Goal: Use online tool/utility: Utilize a website feature to perform a specific function

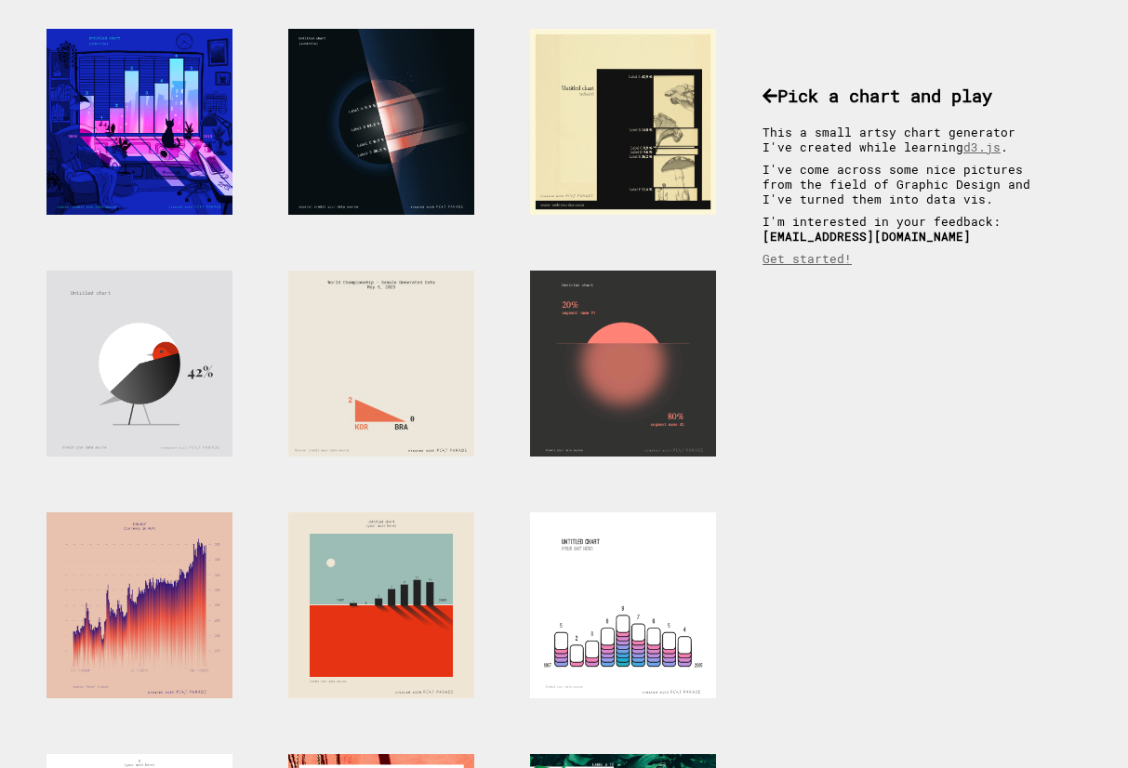
scroll to position [144, 0]
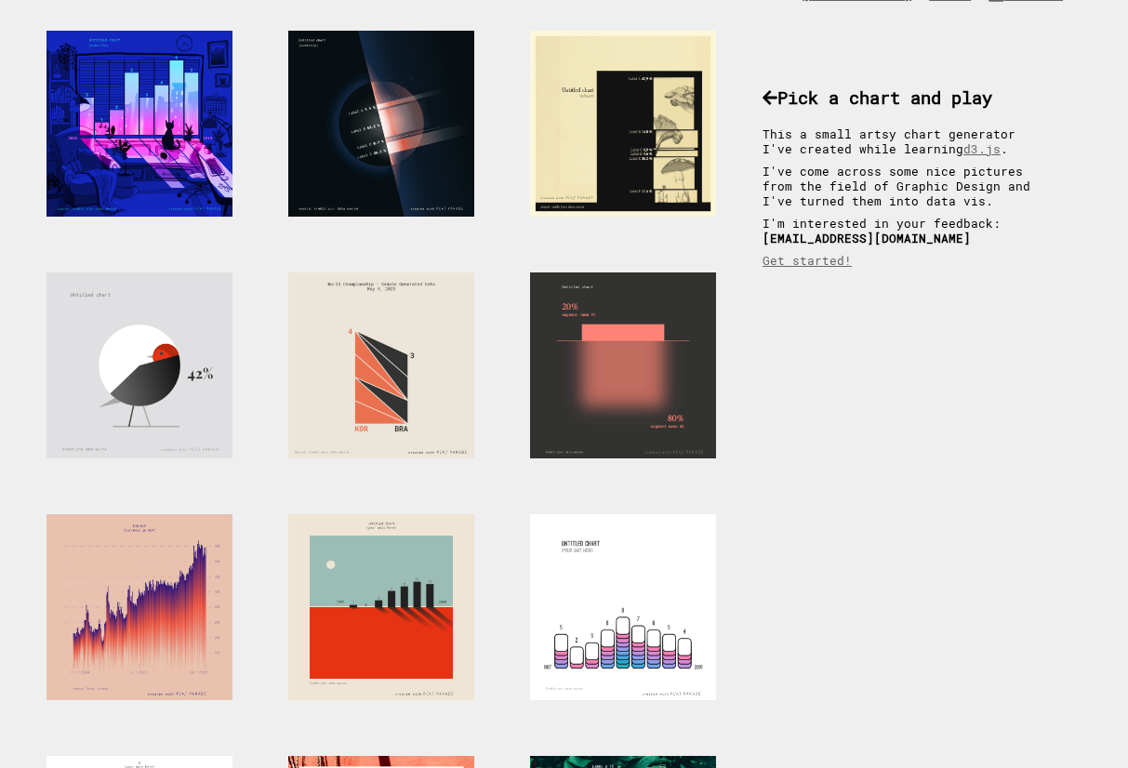
click at [659, 357] on div at bounding box center [623, 365] width 186 height 186
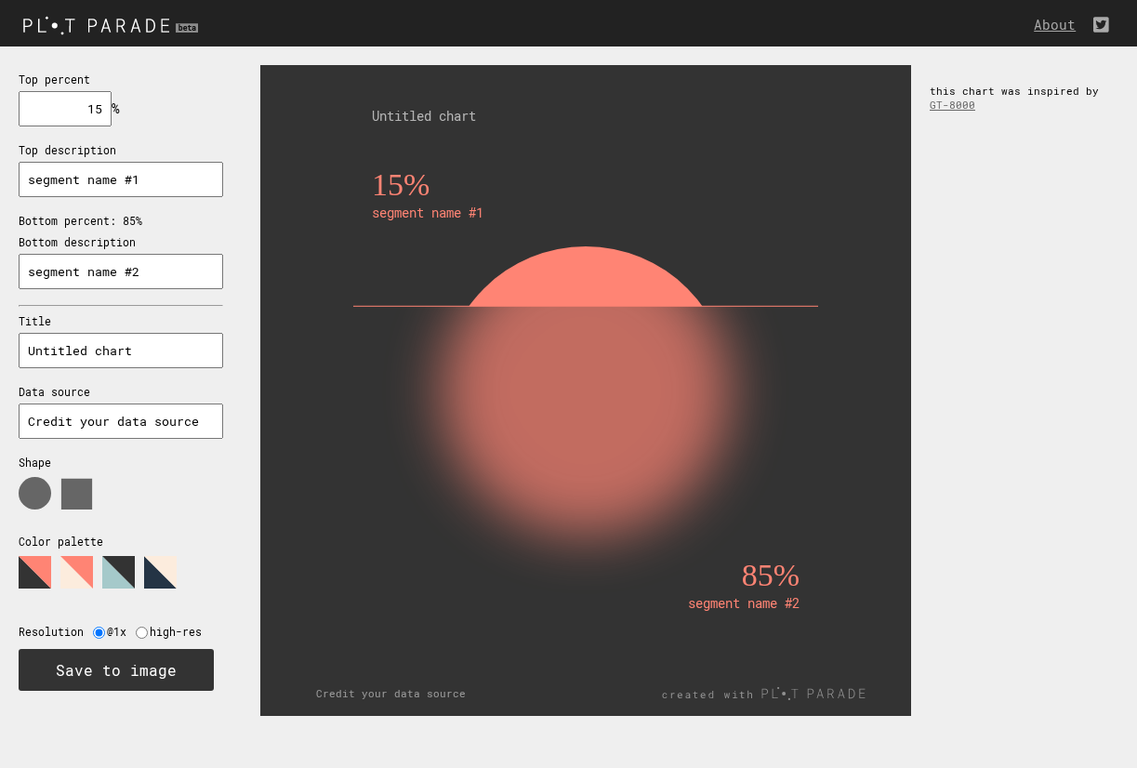
drag, startPoint x: 155, startPoint y: 179, endPoint x: -17, endPoint y: 180, distance: 172.0
click at [0, 0] on html "About Top percent 15 % needs to be between 0% and 100% Top description segment …" at bounding box center [568, 0] width 1137 height 0
type input "Scientific focus"
drag, startPoint x: 161, startPoint y: 272, endPoint x: -25, endPoint y: 277, distance: 186.1
click at [0, 0] on html "About Top percent 15 % needs to be between 0% and 100% Top description Scientif…" at bounding box center [568, 0] width 1137 height 0
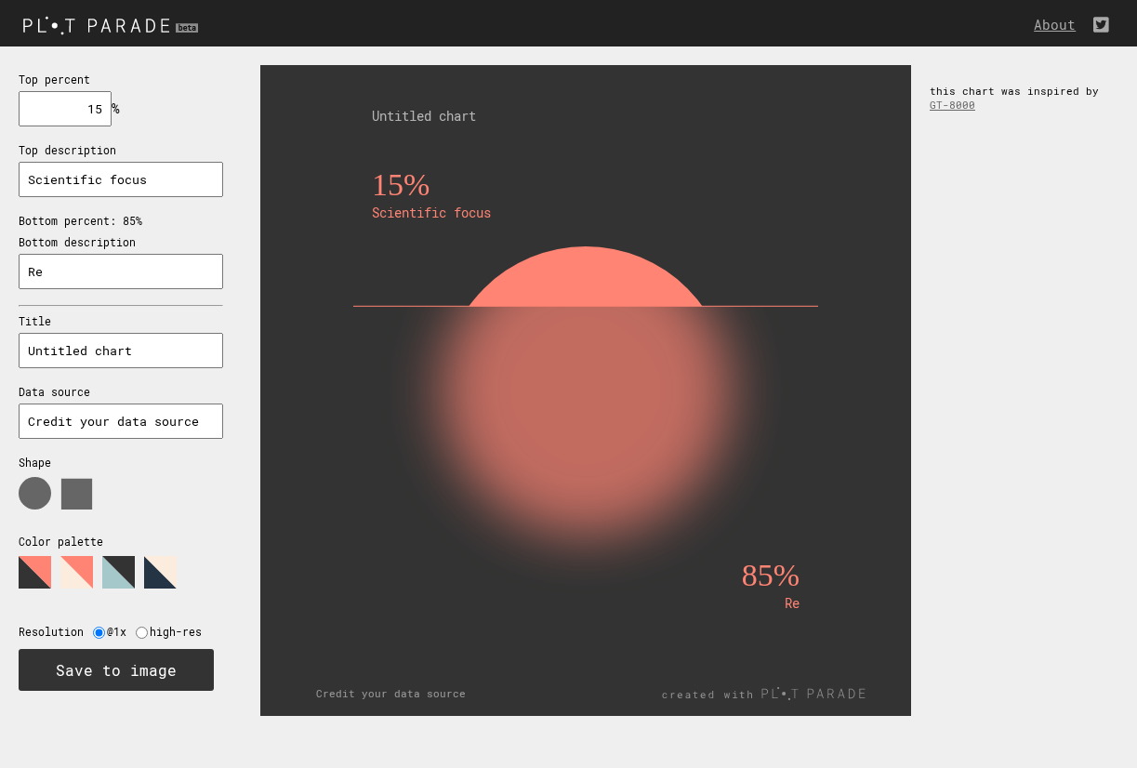
type input "R"
type input "Spiritual focus"
drag, startPoint x: 71, startPoint y: 114, endPoint x: 126, endPoint y: 114, distance: 55.8
click at [126, 114] on div "Top percent 15 % needs to be between 0% and 100% Top description Scientific foc…" at bounding box center [121, 380] width 242 height 668
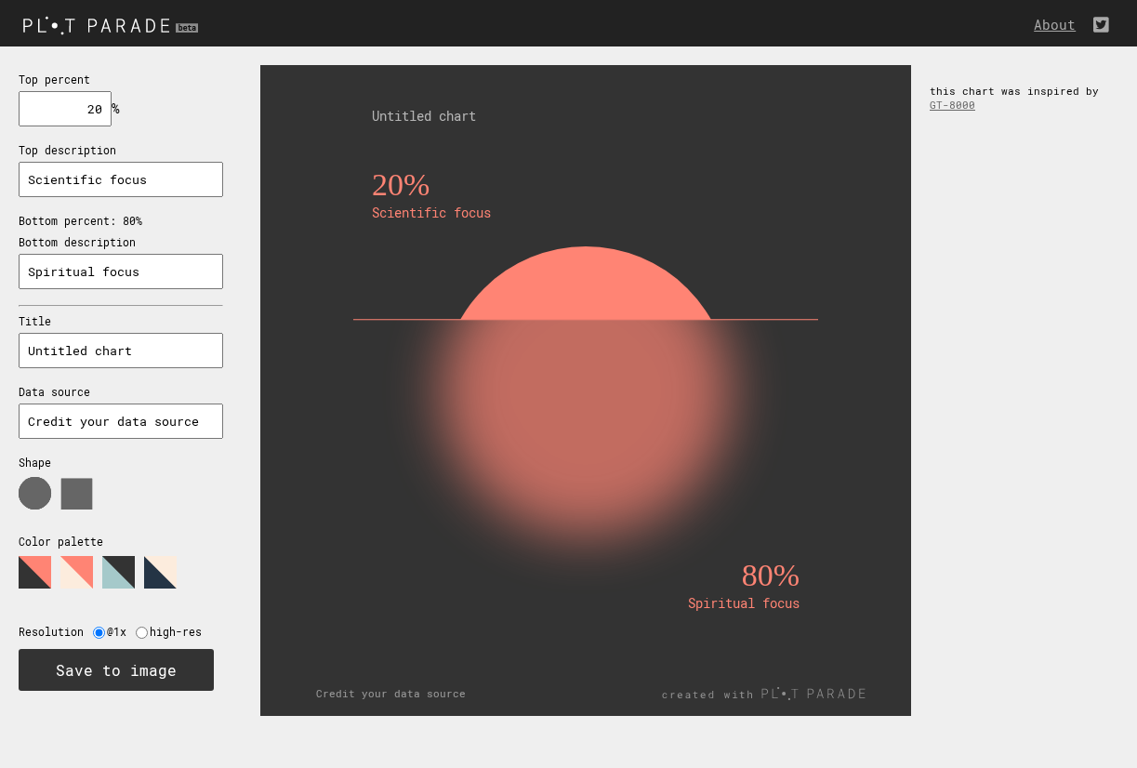
drag, startPoint x: 73, startPoint y: 104, endPoint x: 195, endPoint y: 116, distance: 122.4
click at [195, 116] on div "Top percent 20 % needs to be between 0% and 100% Top description Scientific foc…" at bounding box center [121, 380] width 242 height 668
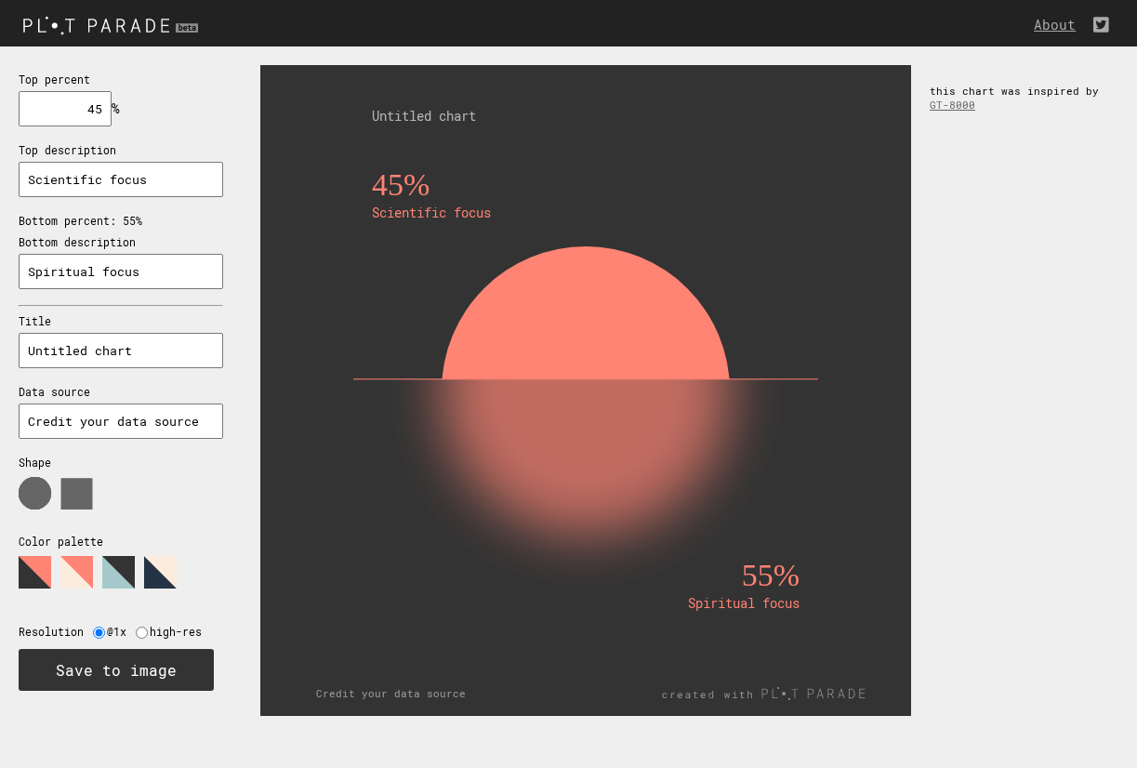
type input "45"
click at [156, 418] on input "Credit your data source" at bounding box center [121, 421] width 205 height 35
type input "AI captured on Monday"
click at [64, 569] on polygon at bounding box center [76, 572] width 33 height 33
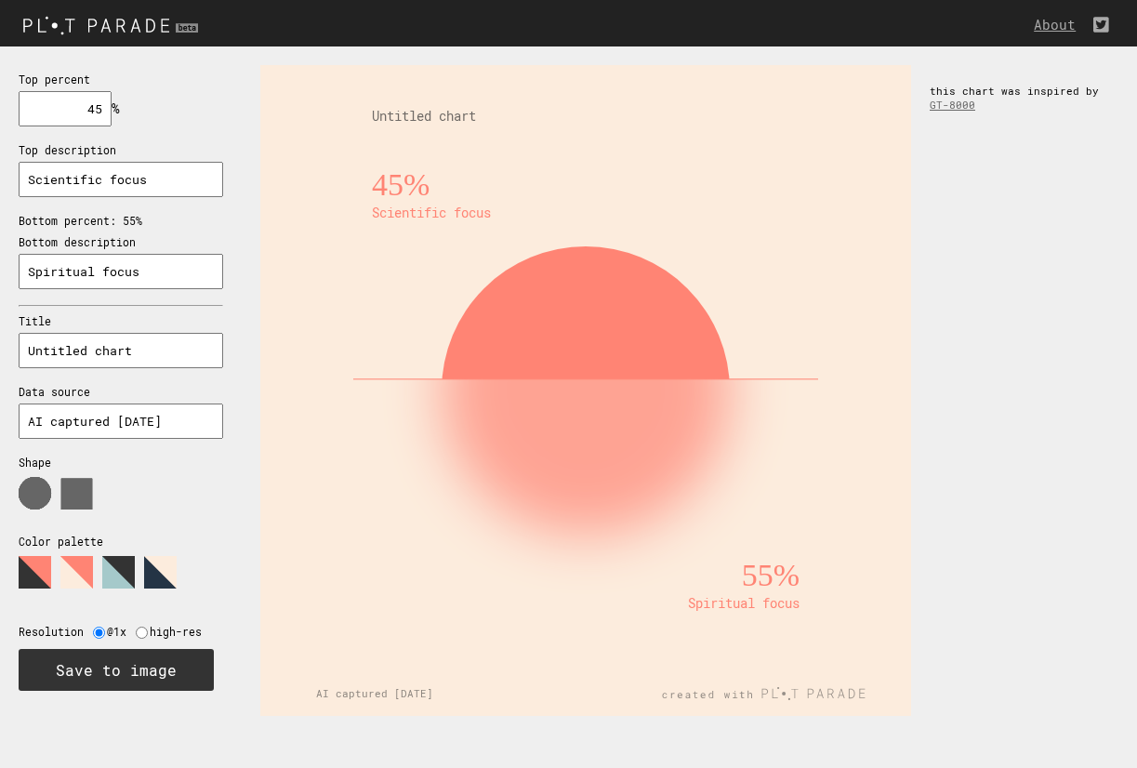
click at [113, 564] on polygon at bounding box center [118, 572] width 33 height 33
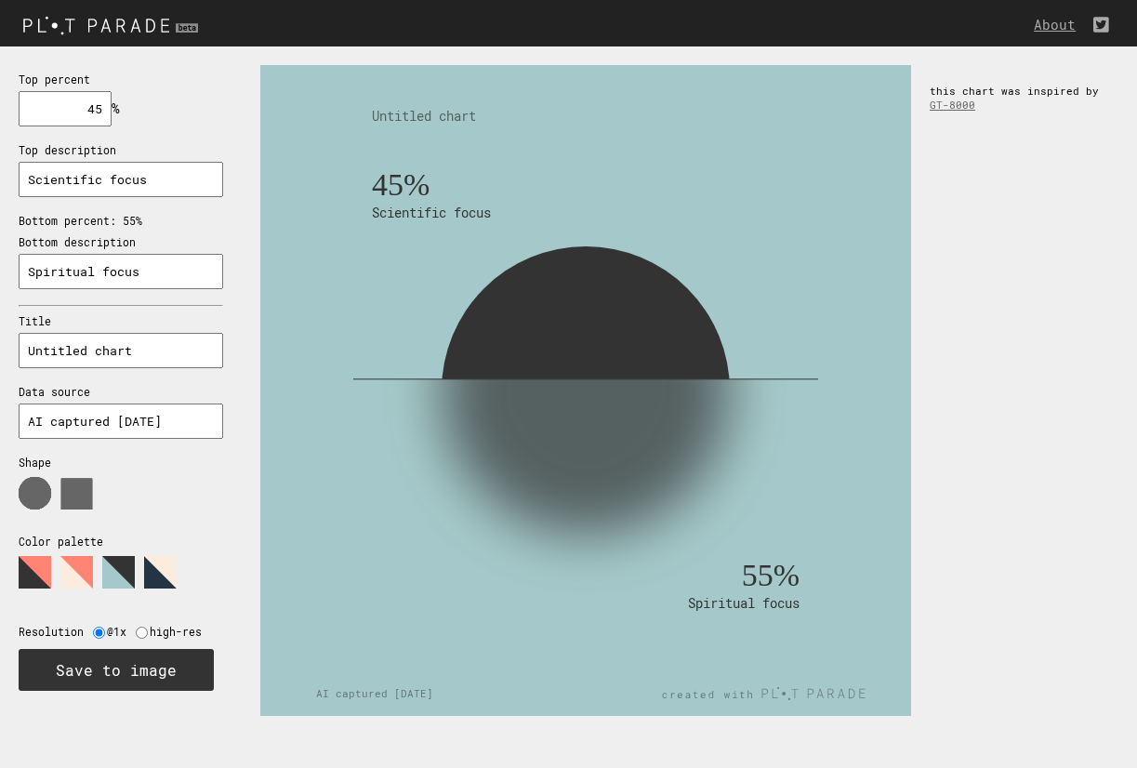
click at [156, 564] on polygon at bounding box center [160, 572] width 33 height 33
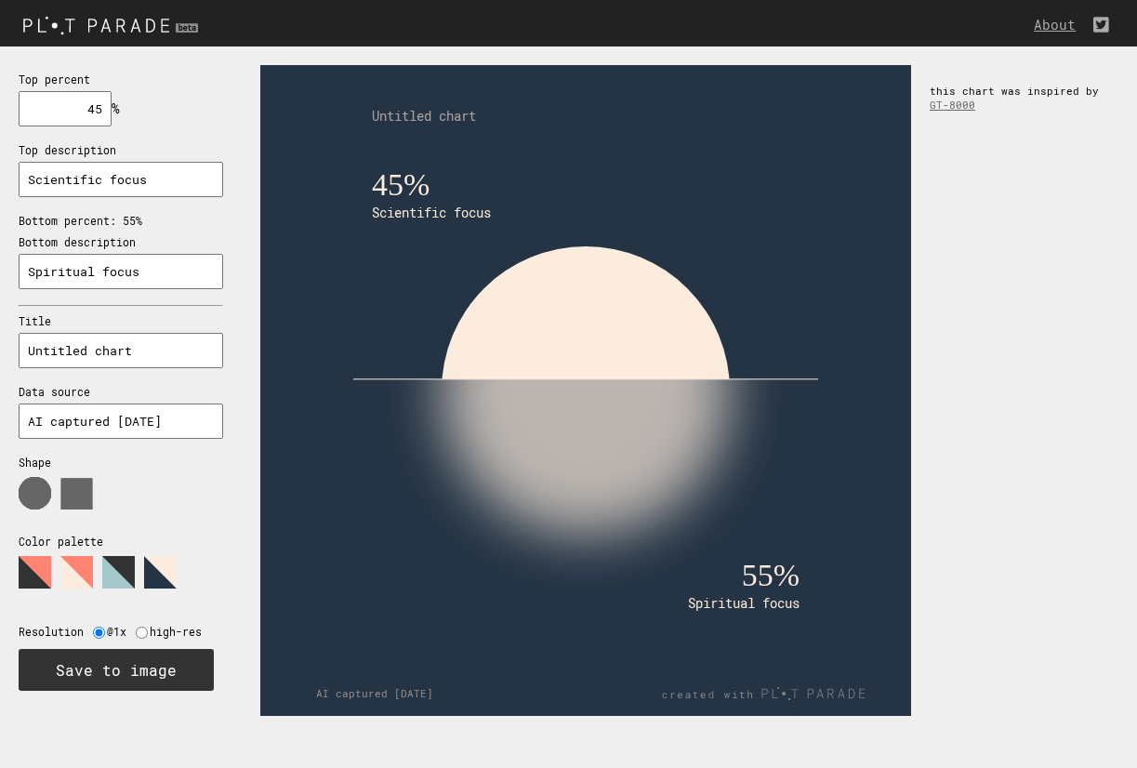
click at [138, 631] on input "radio" at bounding box center [142, 633] width 12 height 12
radio input "true"
click at [98, 628] on input "radio" at bounding box center [99, 633] width 12 height 12
radio input "true"
click at [26, 565] on polygon at bounding box center [35, 572] width 33 height 33
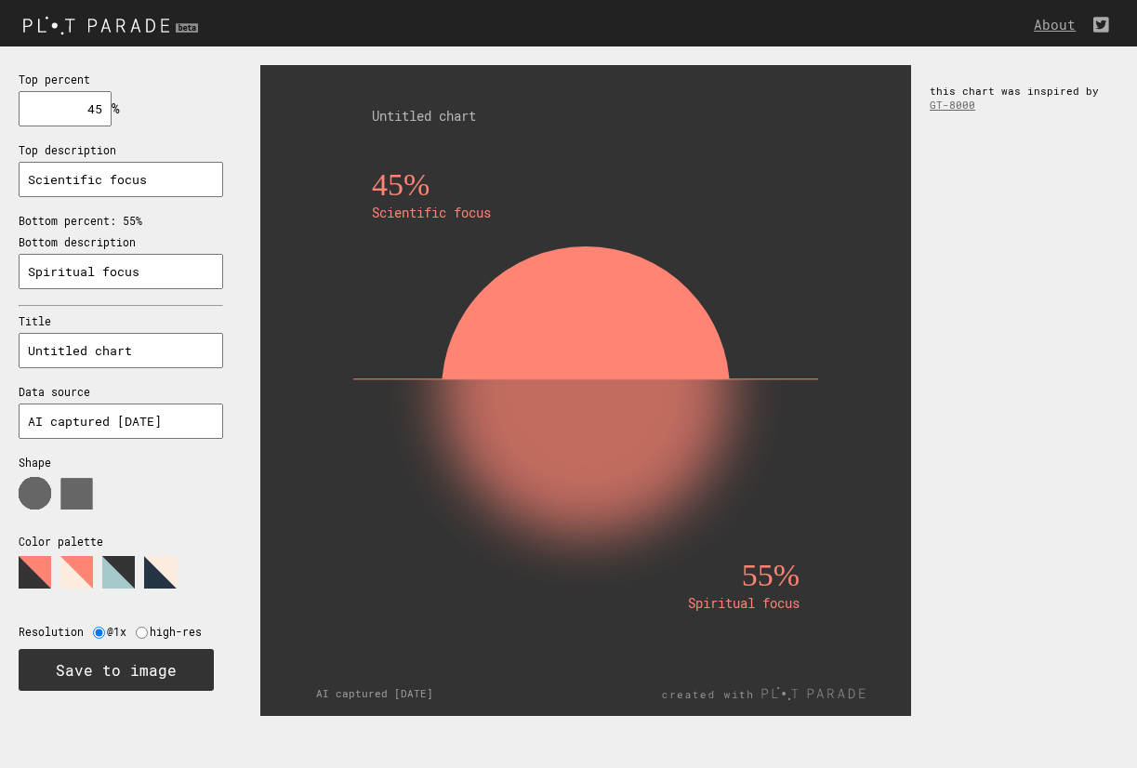
drag, startPoint x: 144, startPoint y: 351, endPoint x: -18, endPoint y: 356, distance: 161.9
click at [0, 0] on html "About Top percent 45 % needs to be between 0% and 100% Top description Scientif…" at bounding box center [568, 0] width 1137 height 0
type input "L"
type input "Opposites"
click at [950, 392] on div "45% Scientific focus 55% Spiritual focus Opposites AI captured on Monday this c…" at bounding box center [689, 390] width 895 height 688
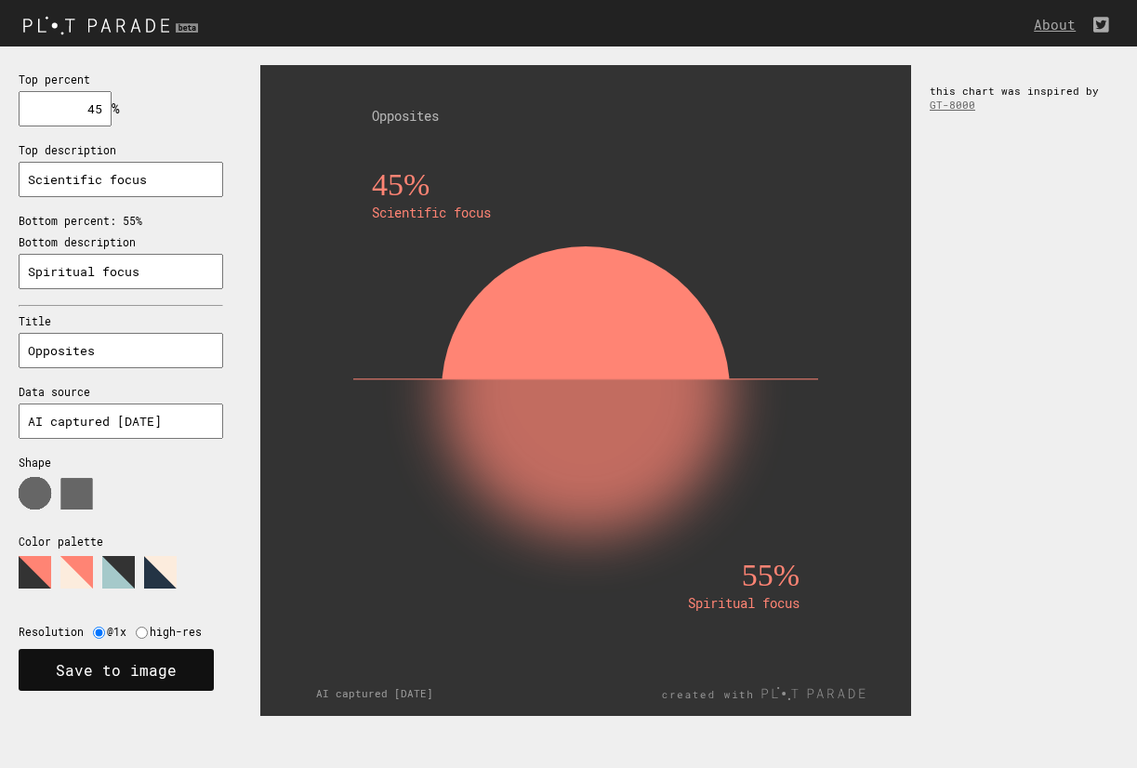
click at [118, 679] on button "Save to image" at bounding box center [116, 670] width 195 height 42
click at [101, 38] on img at bounding box center [113, 24] width 226 height 31
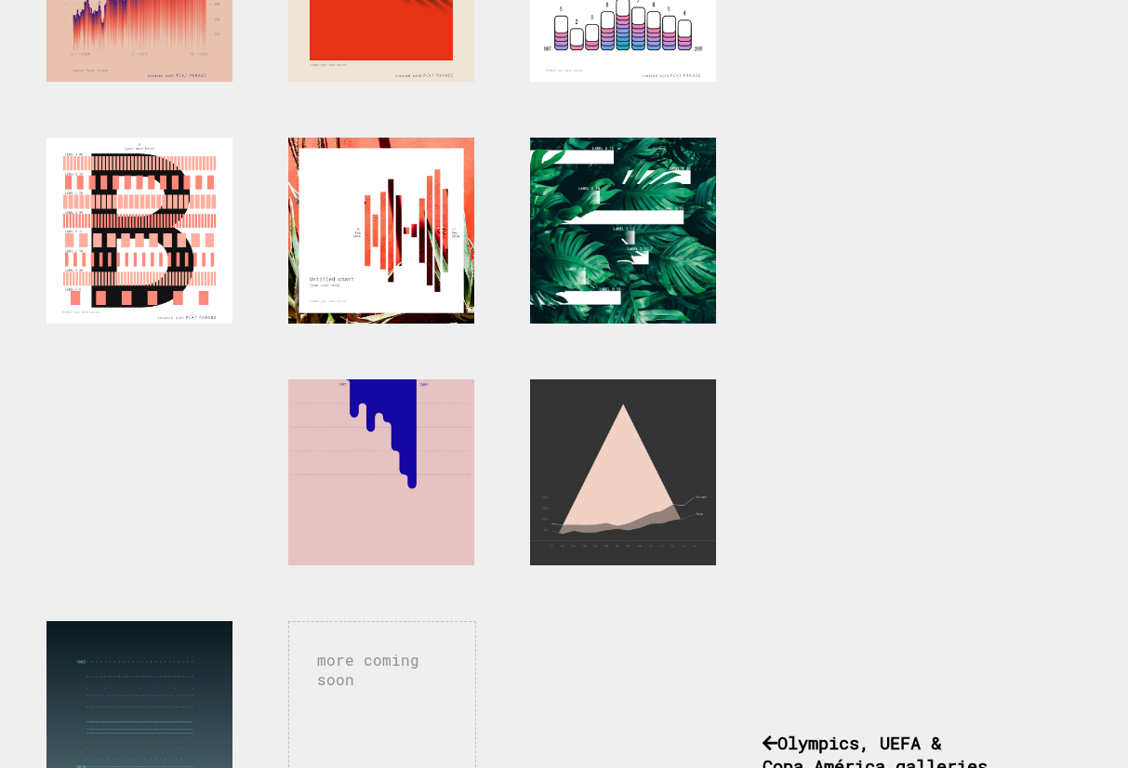
scroll to position [660, 0]
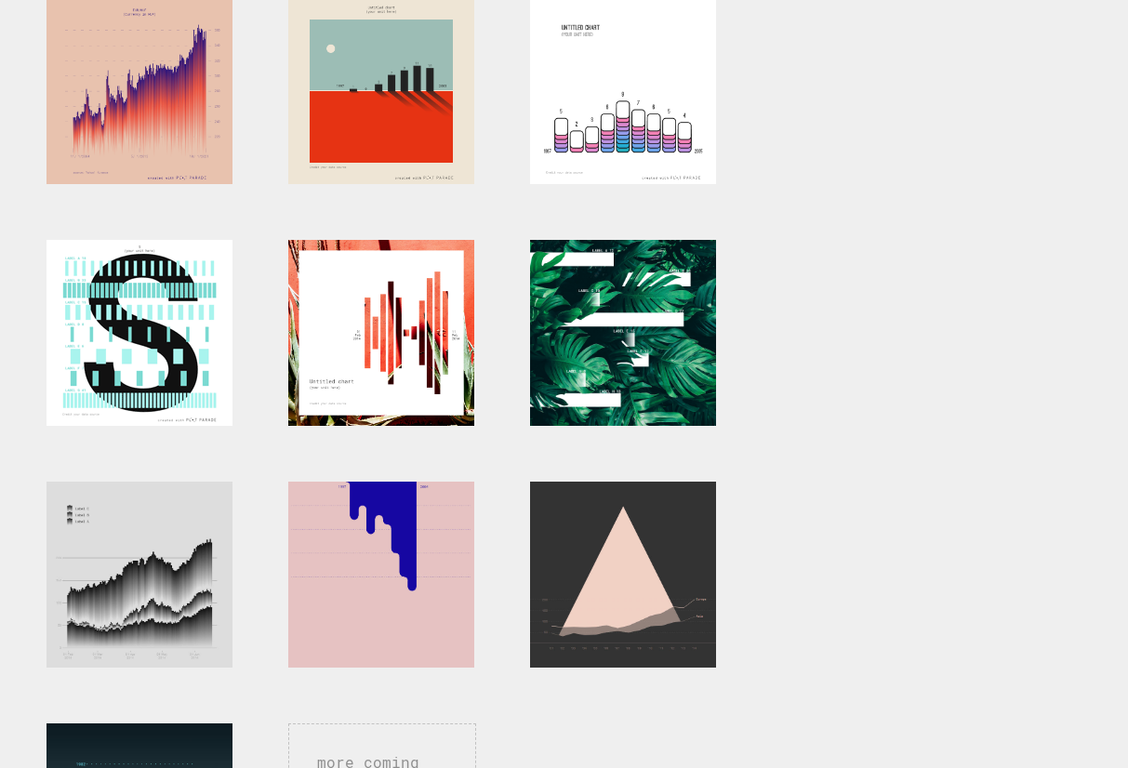
click at [186, 318] on div at bounding box center [139, 333] width 186 height 186
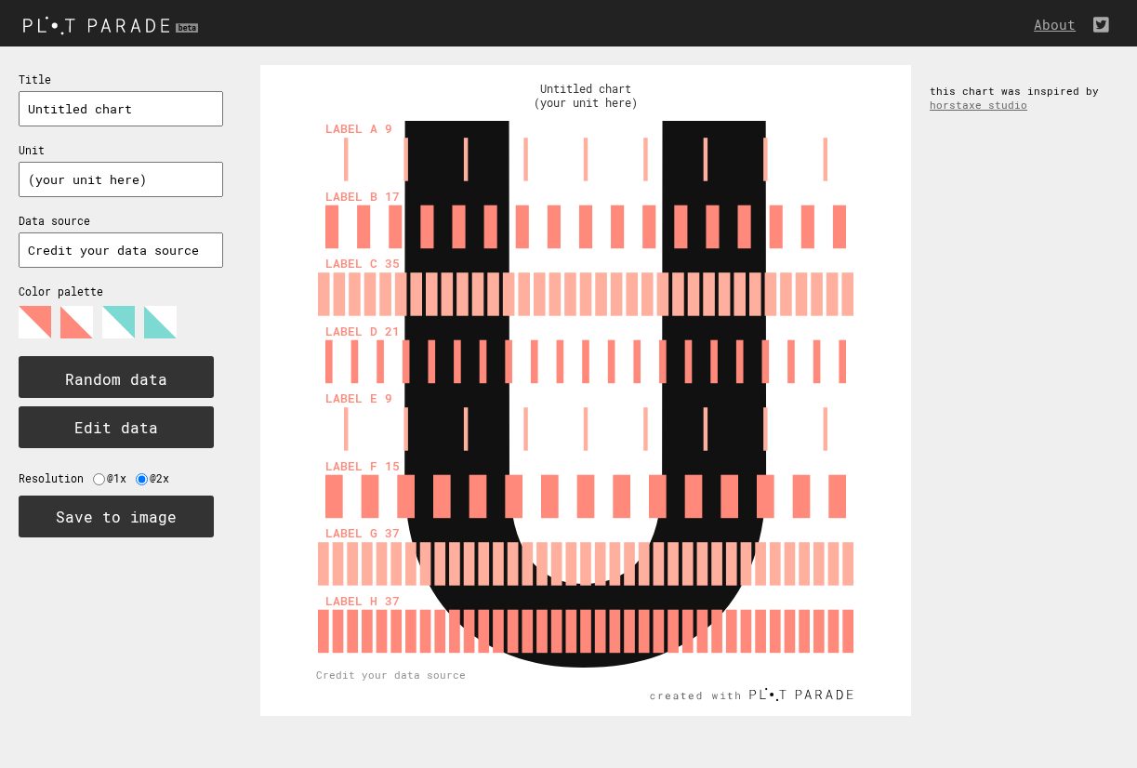
drag, startPoint x: 179, startPoint y: 109, endPoint x: -22, endPoint y: 103, distance: 200.9
click at [0, 0] on html "About Title Unit Data source Color palette Random data Edit data Resolution @1x…" at bounding box center [568, 0] width 1137 height 0
type input "happy"
click at [88, 187] on input "text" at bounding box center [121, 179] width 205 height 35
type input "10"
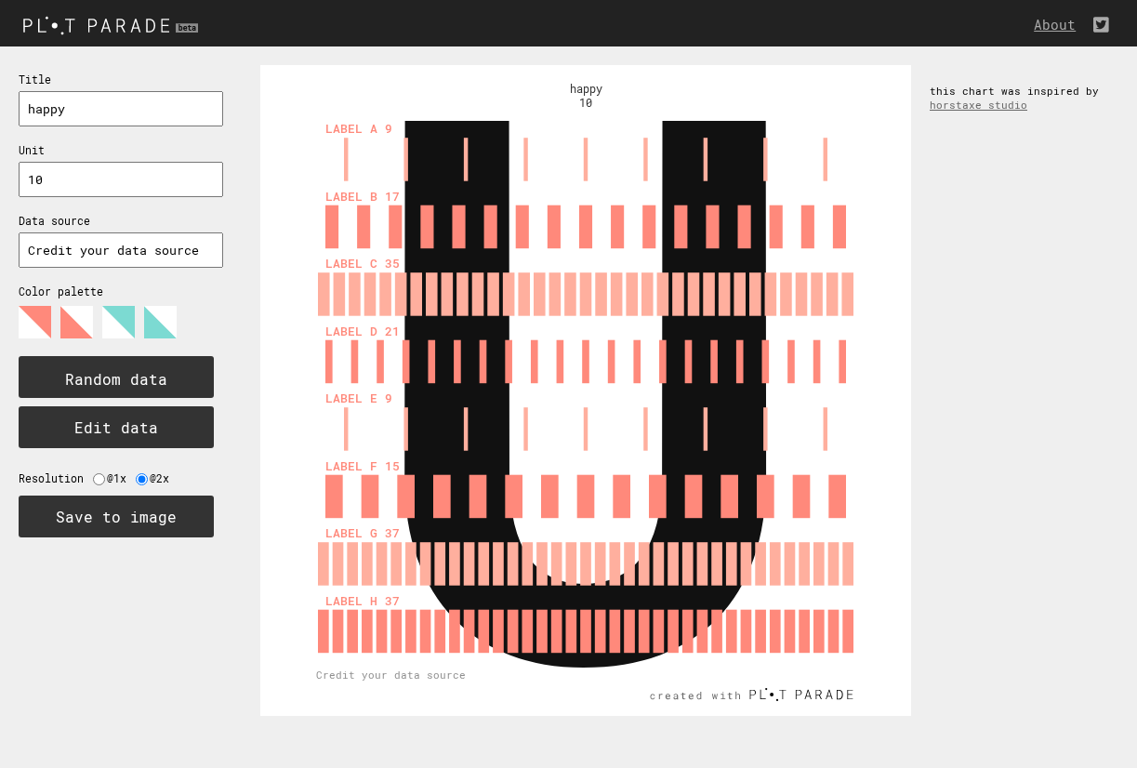
click at [108, 246] on input "text" at bounding box center [121, 249] width 205 height 35
type input "AI caputres"
click at [79, 418] on button "Edit data" at bounding box center [116, 427] width 195 height 42
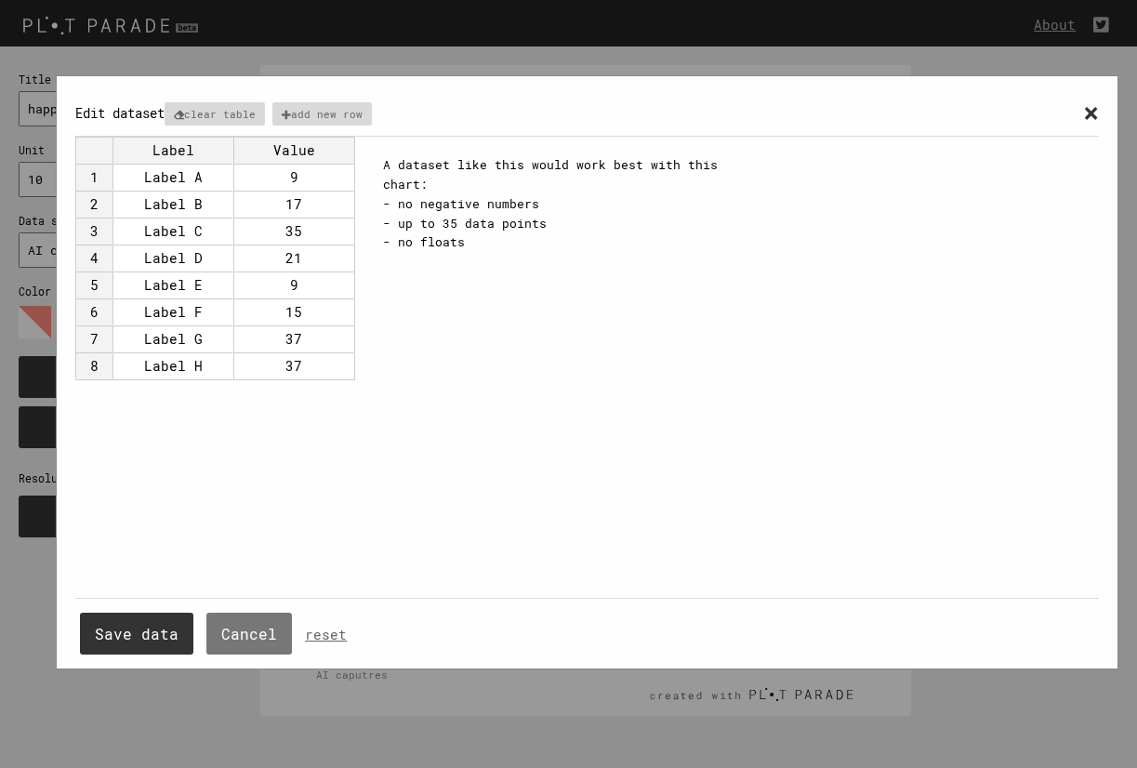
click at [305, 176] on td "9" at bounding box center [293, 177] width 121 height 27
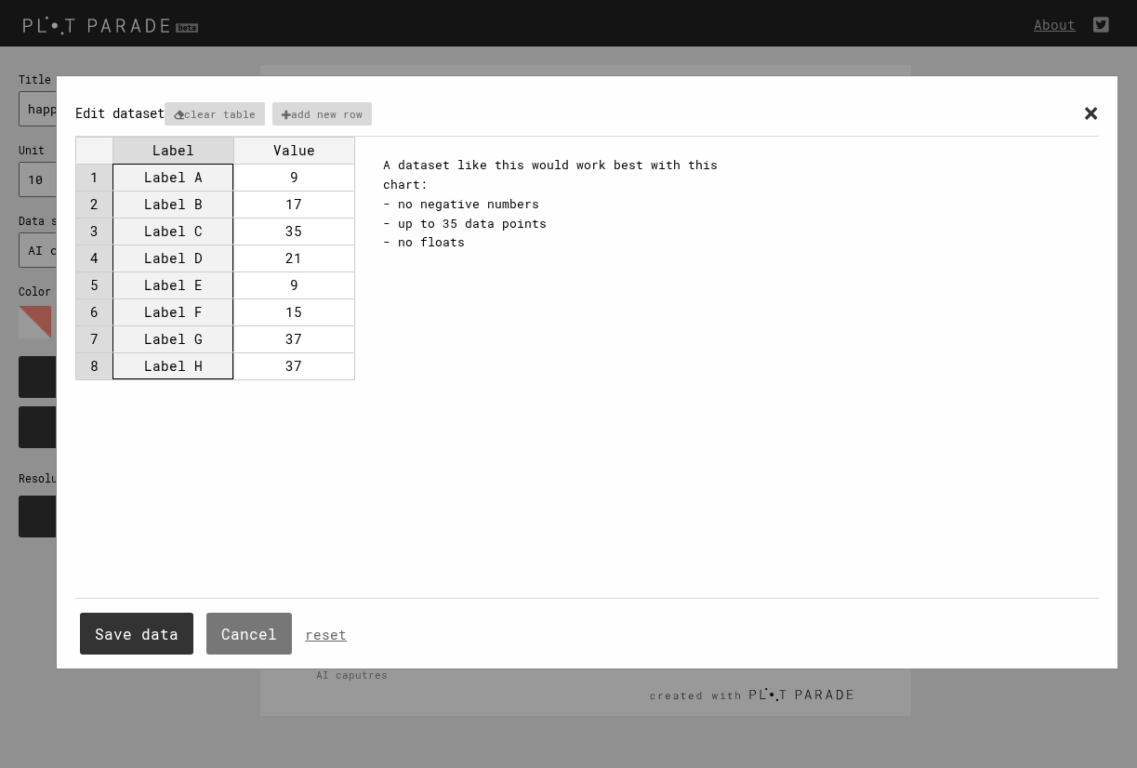
click at [206, 161] on td "Label" at bounding box center [173, 150] width 121 height 27
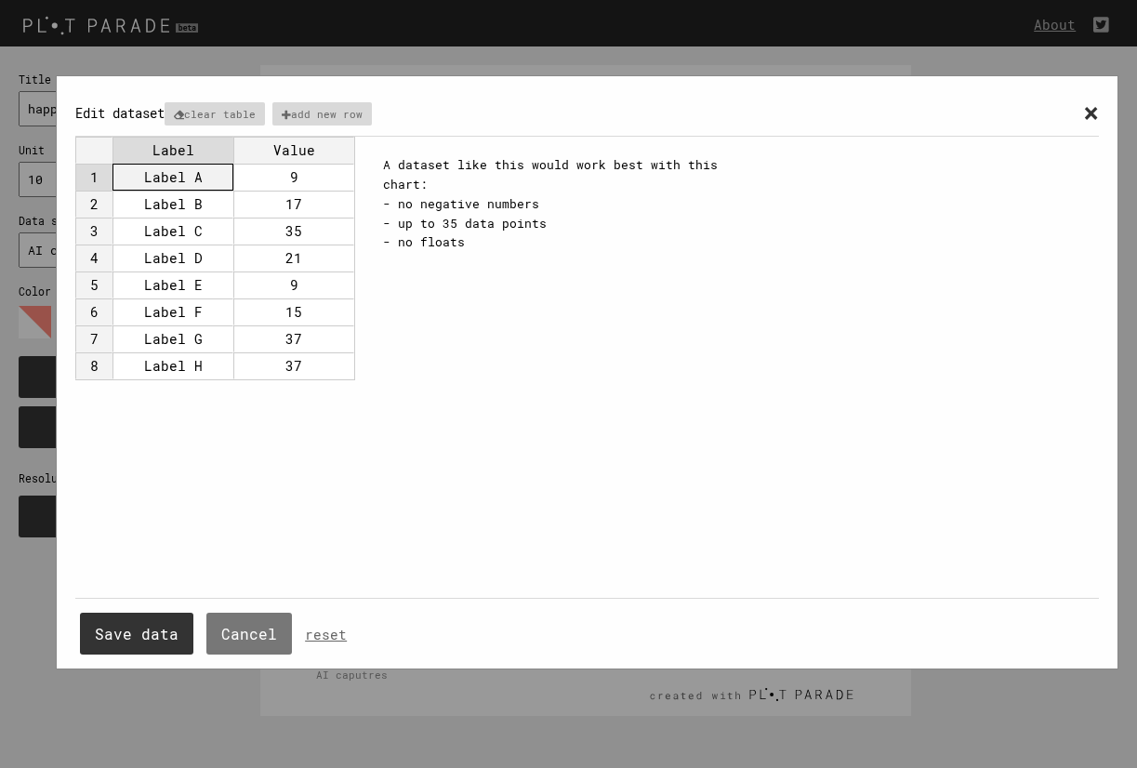
click at [199, 177] on td "Label A" at bounding box center [173, 177] width 121 height 27
type input "THEME A"
click at [188, 200] on td "Label B" at bounding box center [173, 204] width 121 height 27
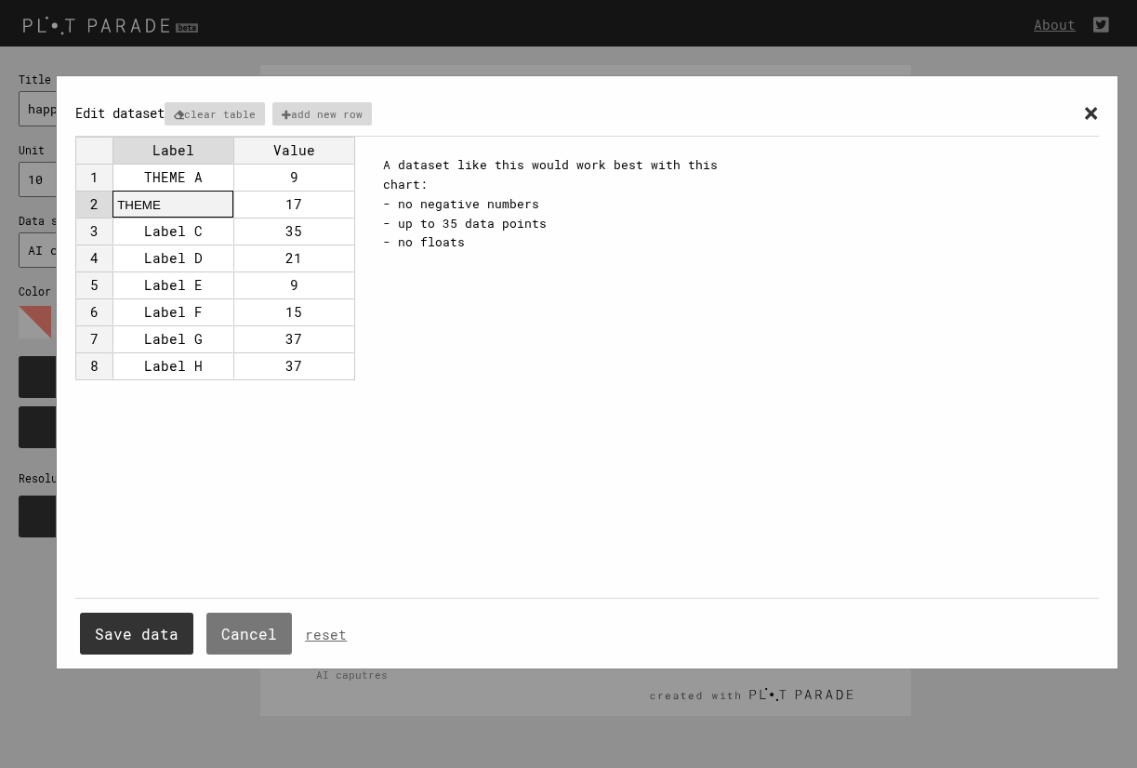
type input "THEME B"
click at [312, 179] on td "9" at bounding box center [293, 177] width 121 height 27
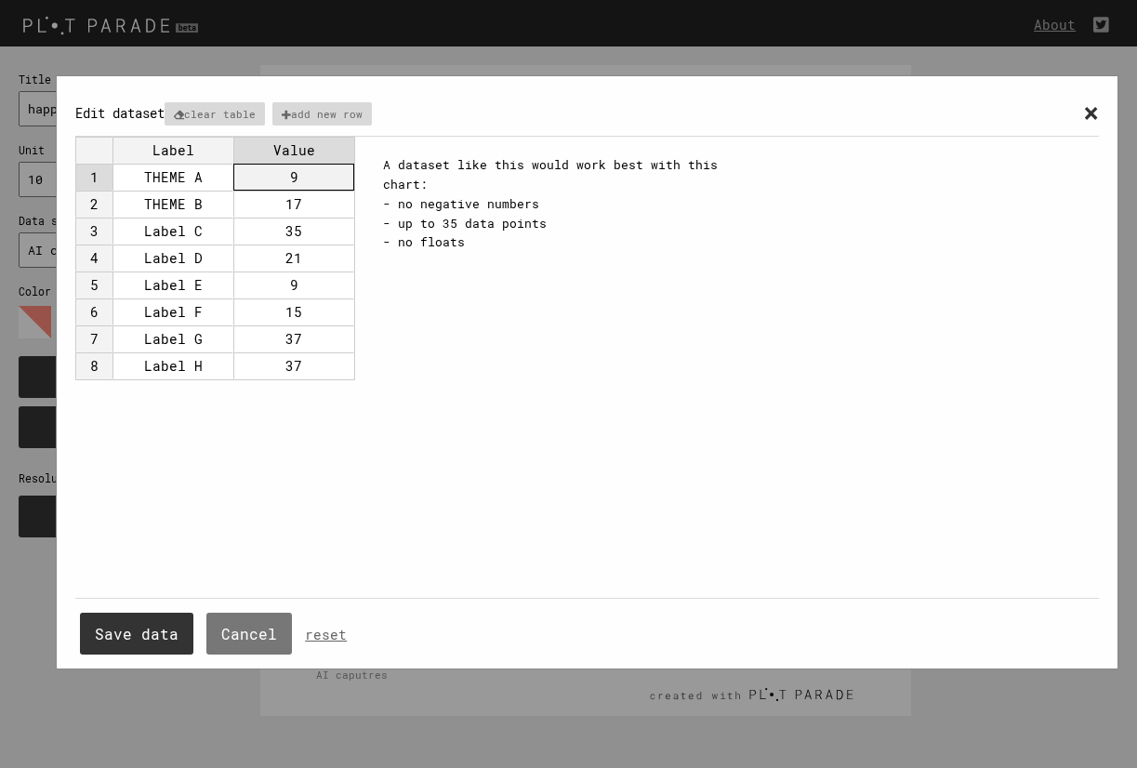
click at [309, 178] on td "9" at bounding box center [293, 177] width 121 height 27
type input "10"
click at [305, 205] on td "17" at bounding box center [293, 204] width 121 height 27
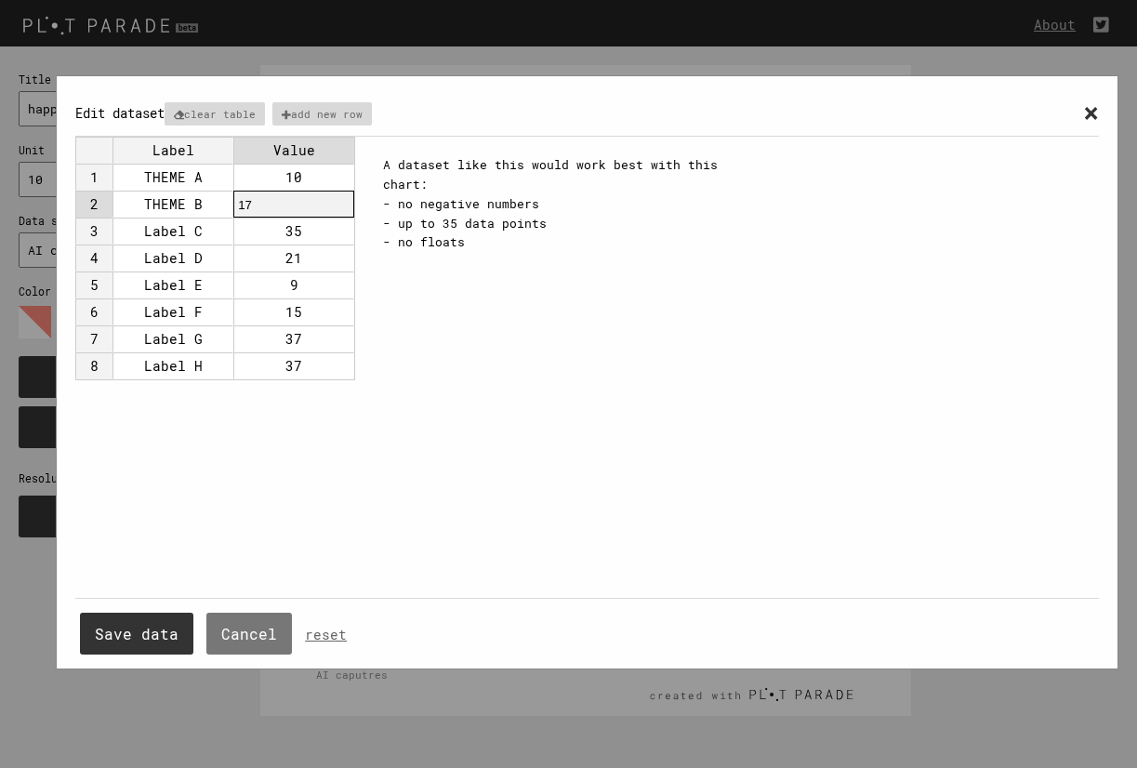
type input "1"
type input "100"
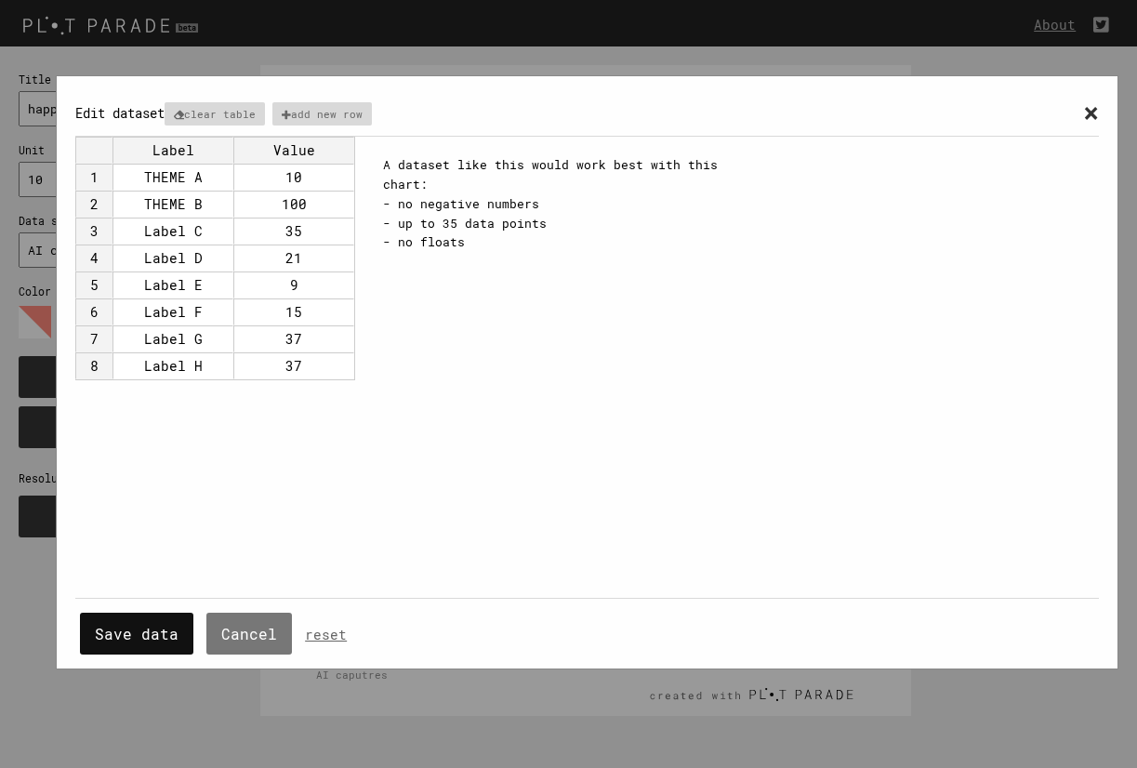
click at [141, 632] on button "Save data" at bounding box center [136, 634] width 113 height 42
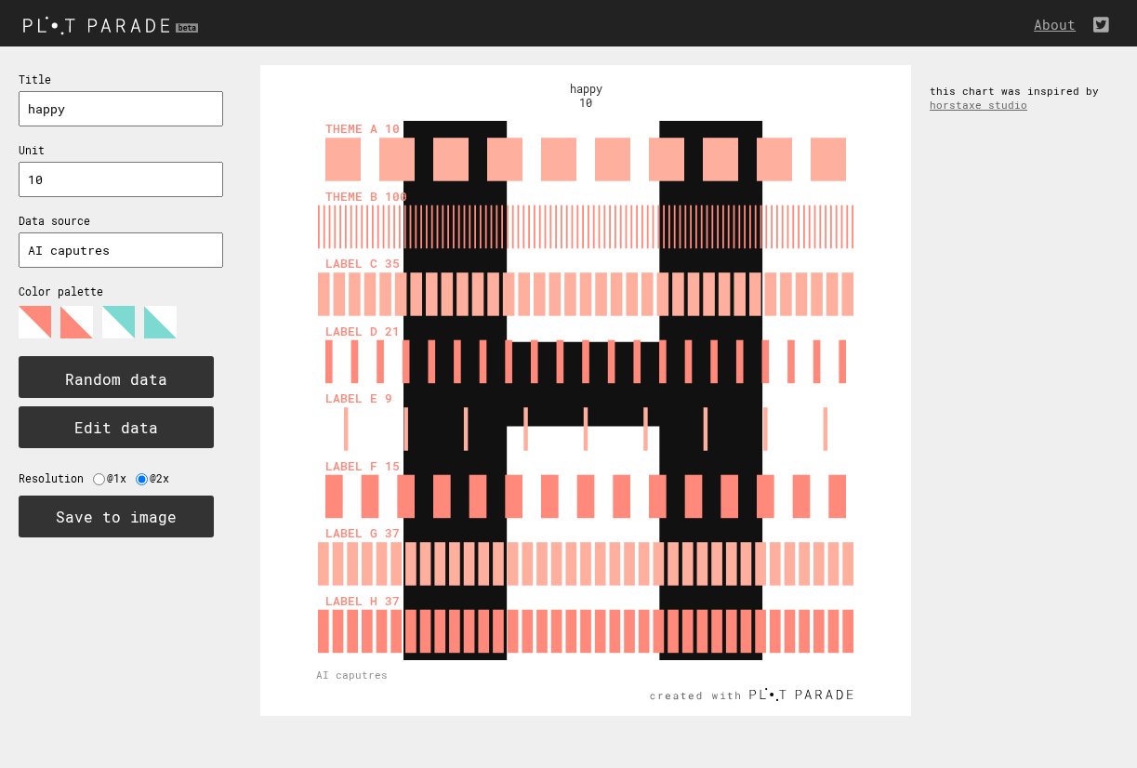
click at [32, 319] on polygon at bounding box center [35, 322] width 33 height 33
click at [74, 313] on polygon at bounding box center [76, 322] width 33 height 33
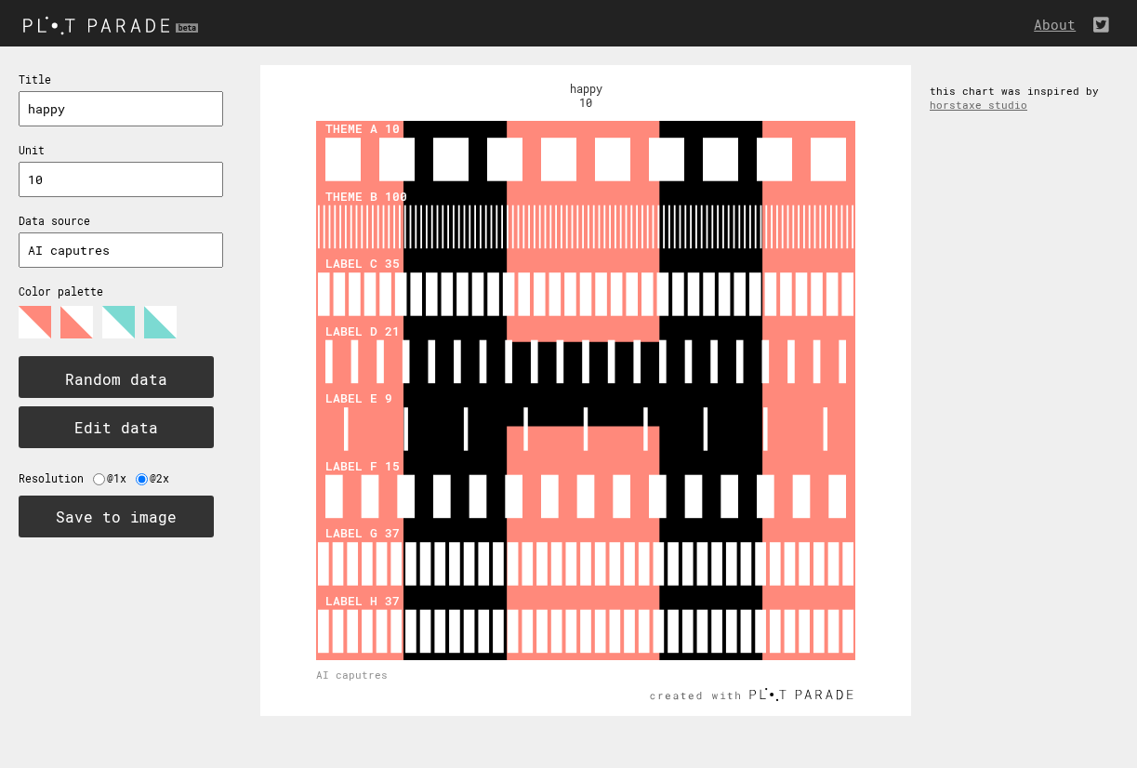
click at [119, 317] on polygon at bounding box center [118, 322] width 33 height 33
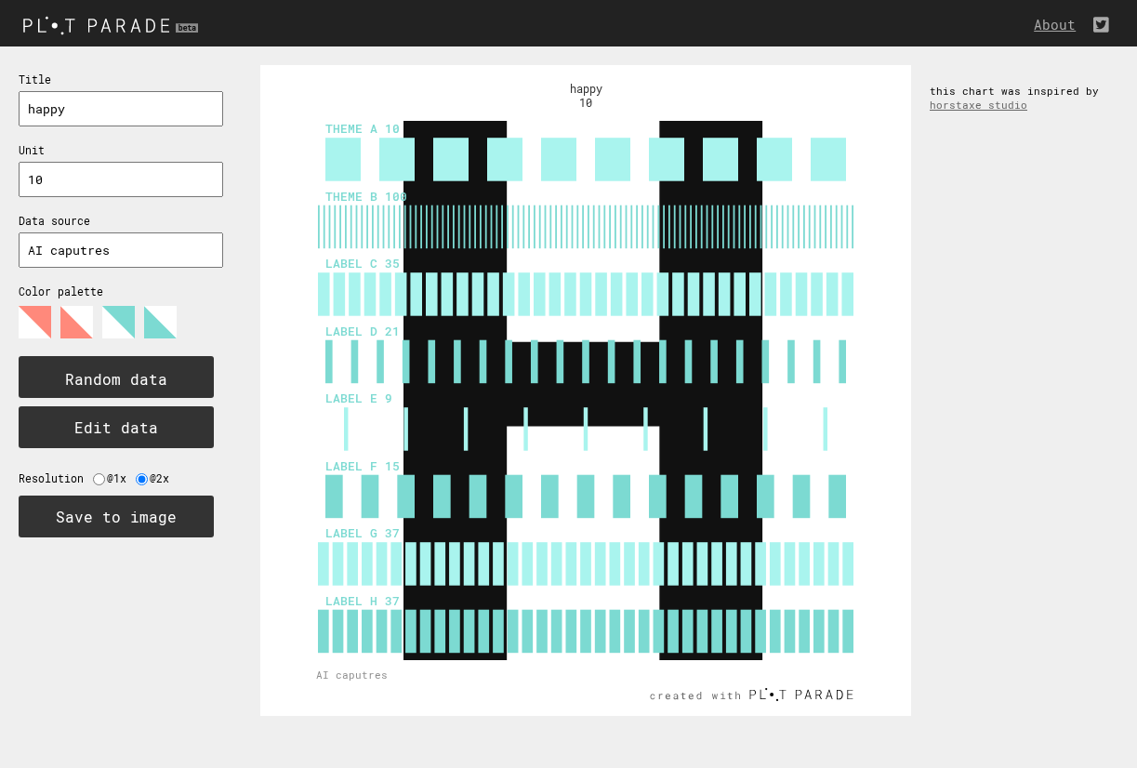
click at [158, 318] on polygon at bounding box center [160, 322] width 33 height 33
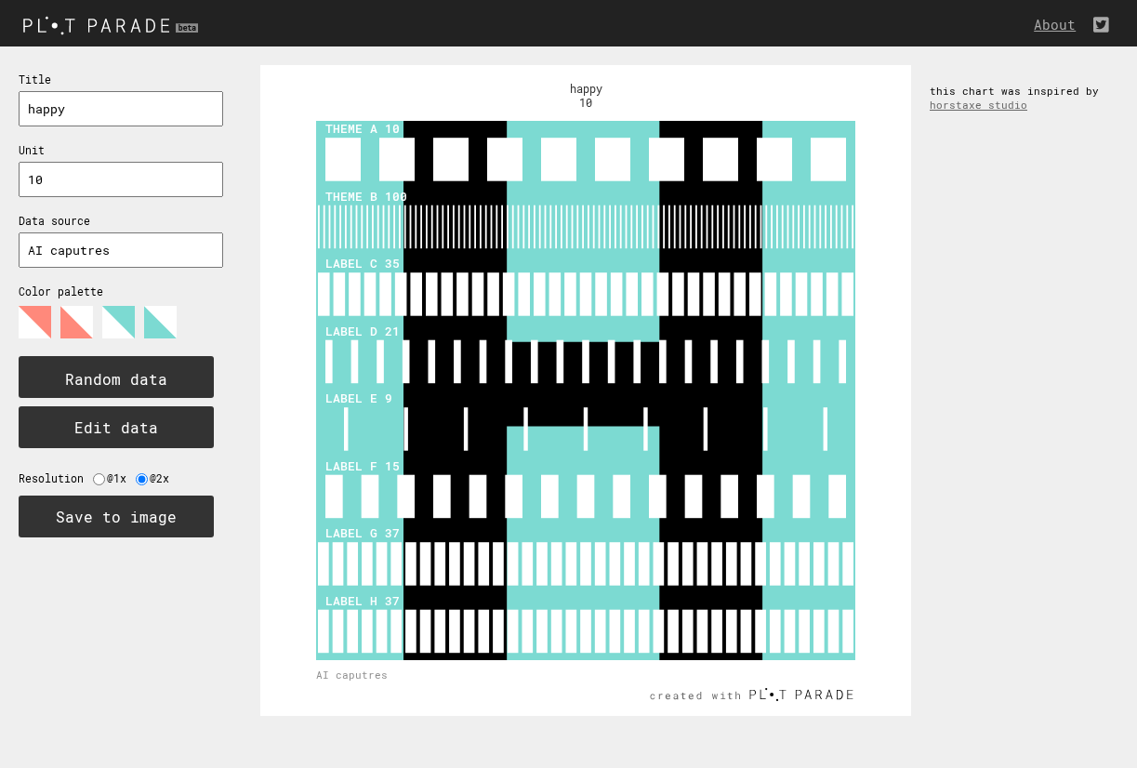
click at [99, 319] on icon at bounding box center [112, 329] width 186 height 46
click at [64, 374] on rect at bounding box center [116, 377] width 195 height 42
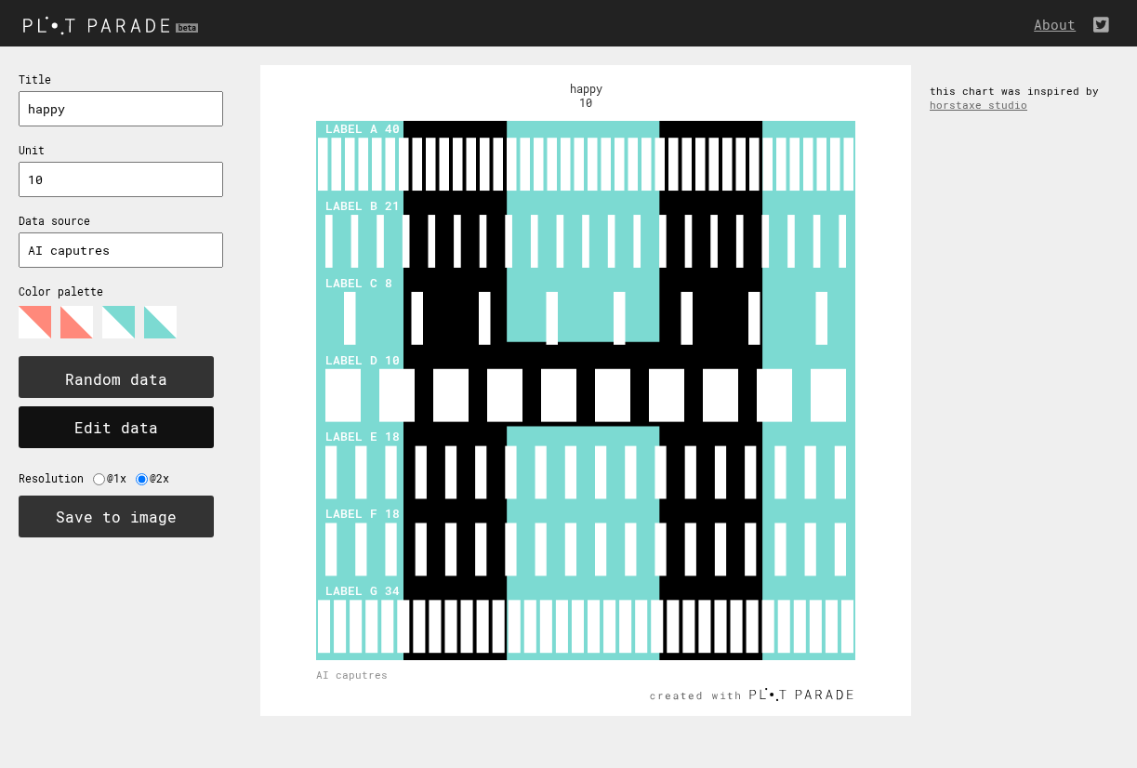
click at [89, 432] on button "Edit data" at bounding box center [116, 427] width 195 height 42
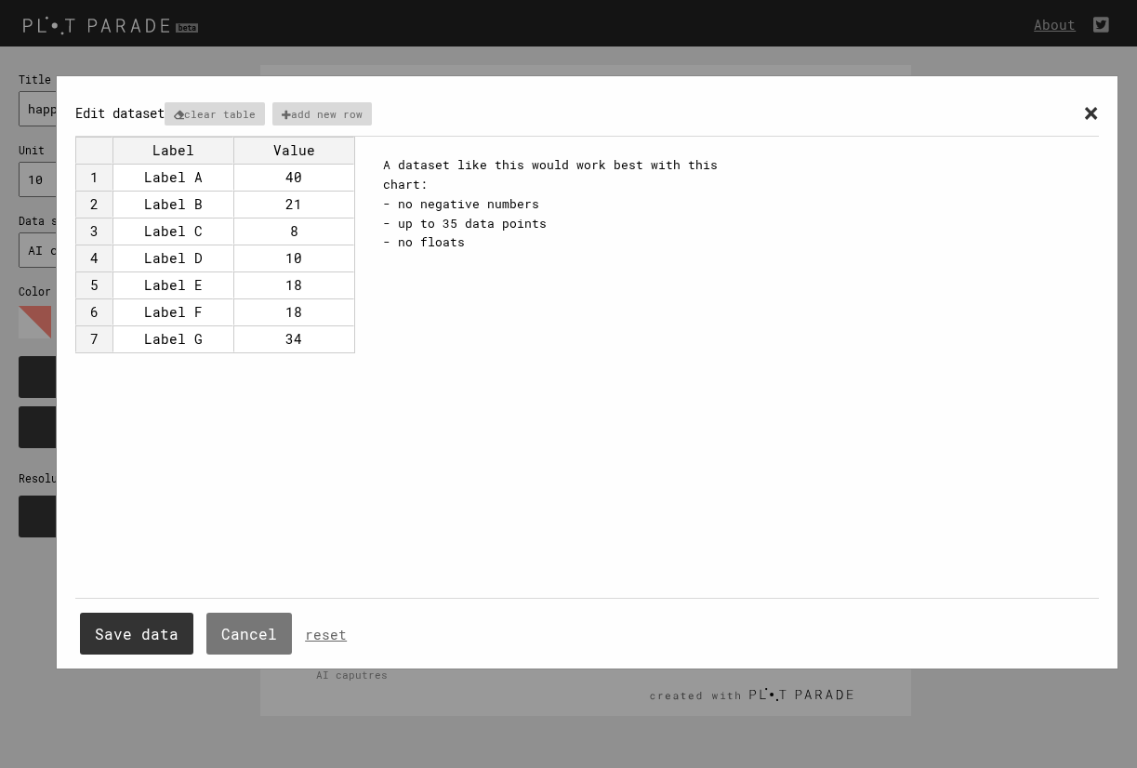
click at [1092, 114] on span "×" at bounding box center [1091, 112] width 16 height 34
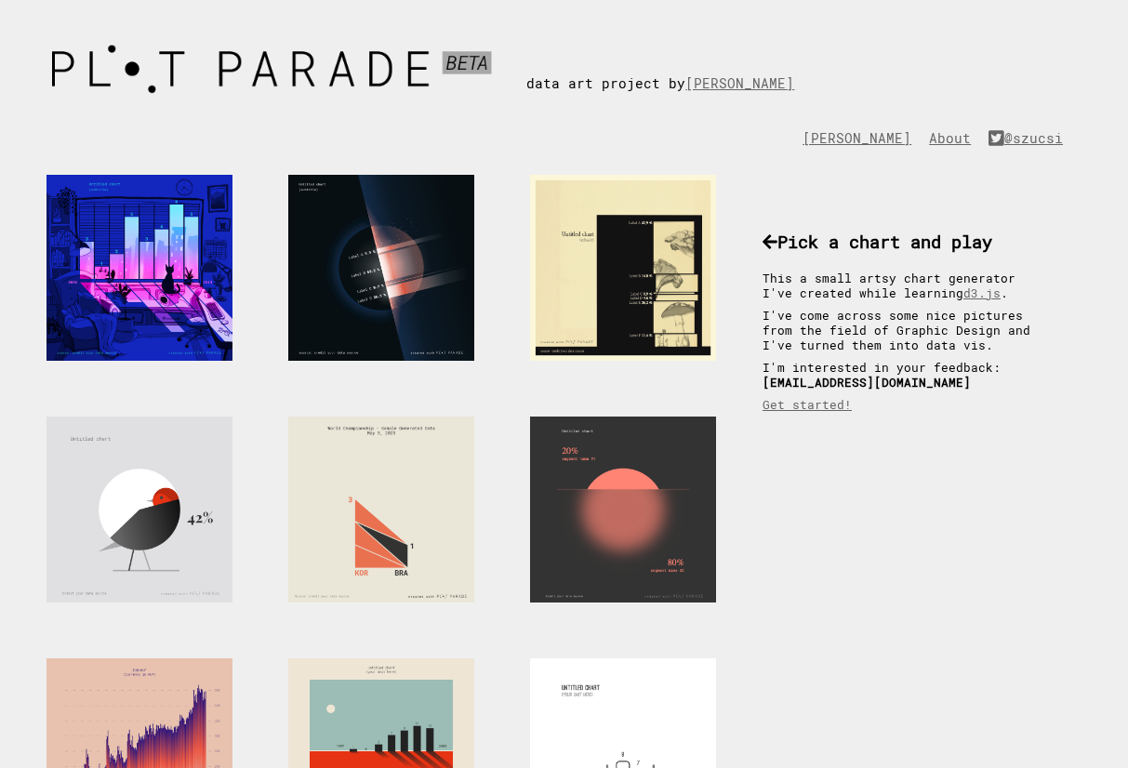
scroll to position [660, 0]
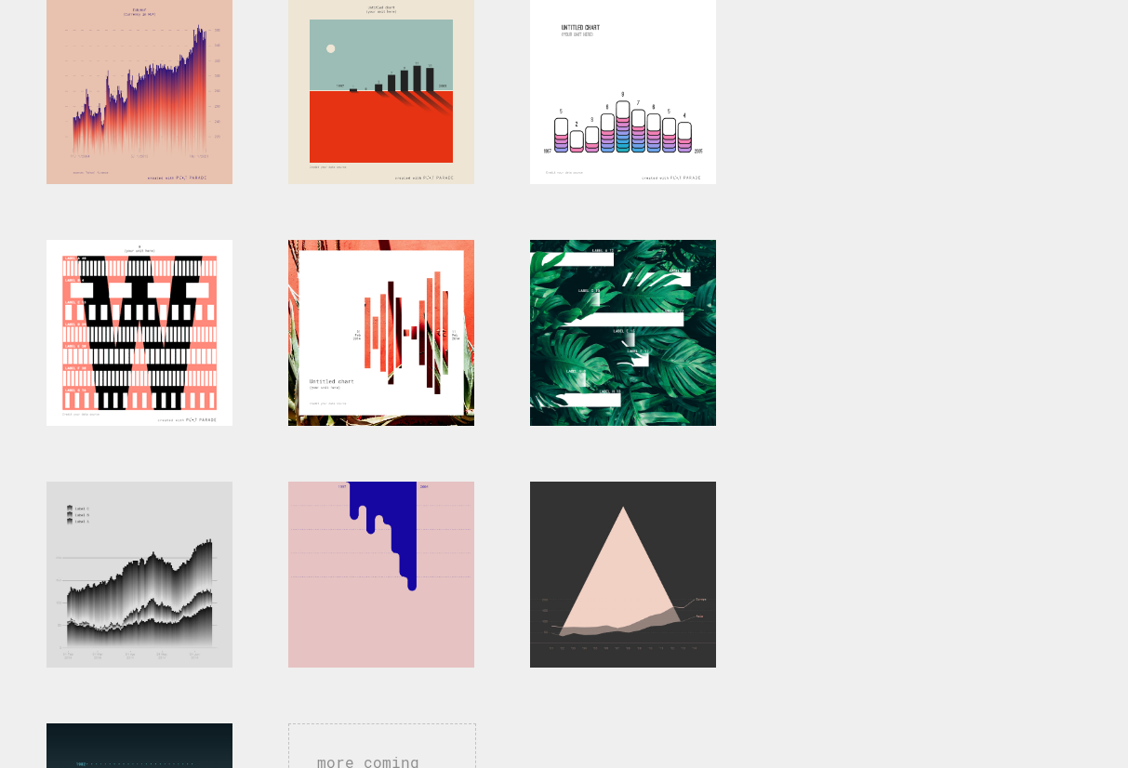
click at [156, 336] on div at bounding box center [139, 333] width 186 height 186
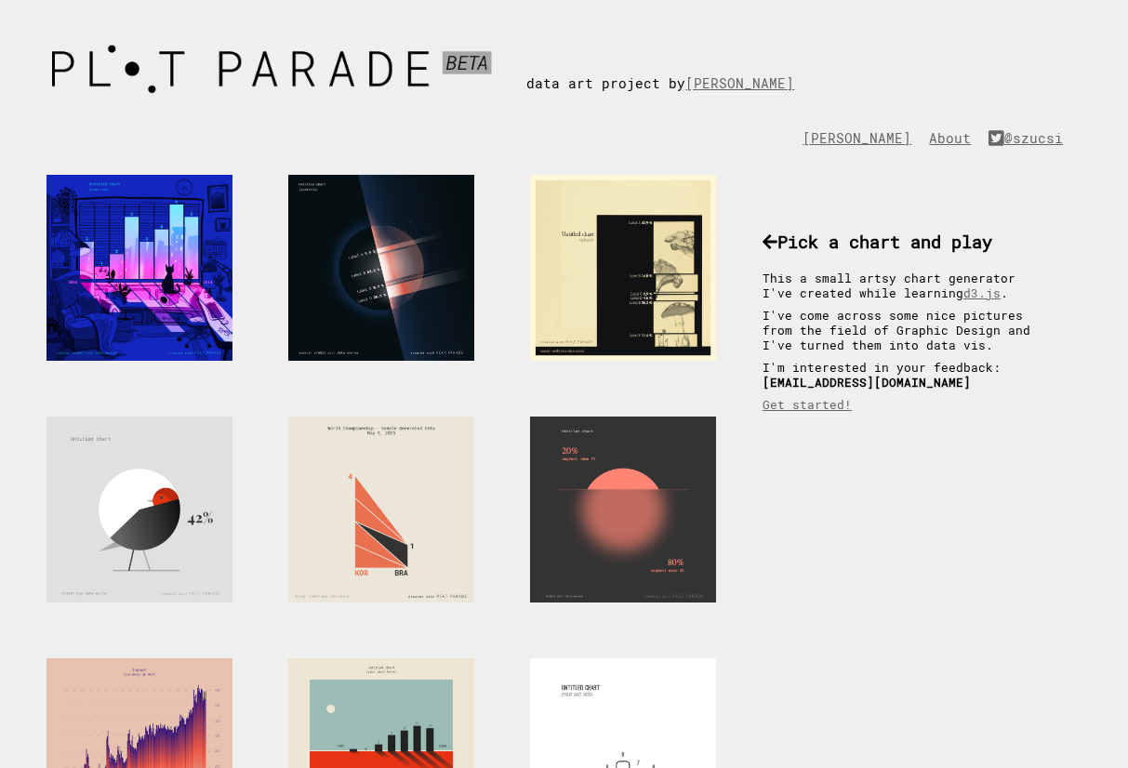
scroll to position [660, 0]
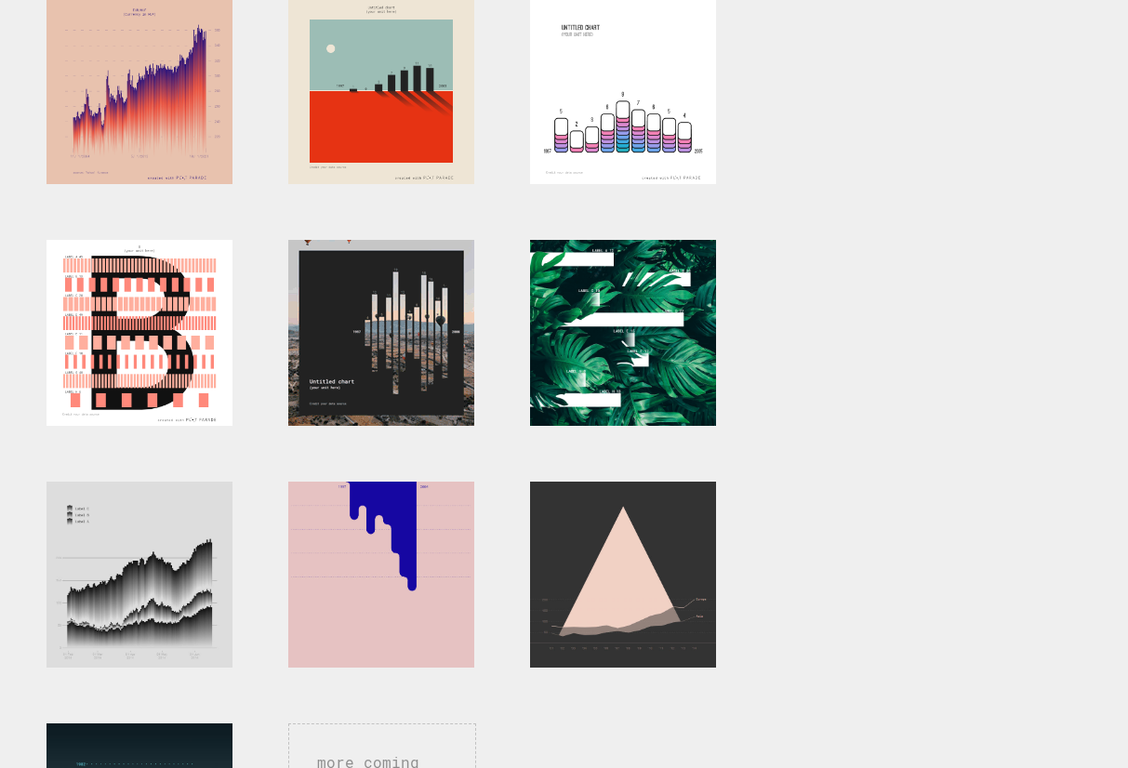
click at [417, 375] on div at bounding box center [381, 333] width 186 height 186
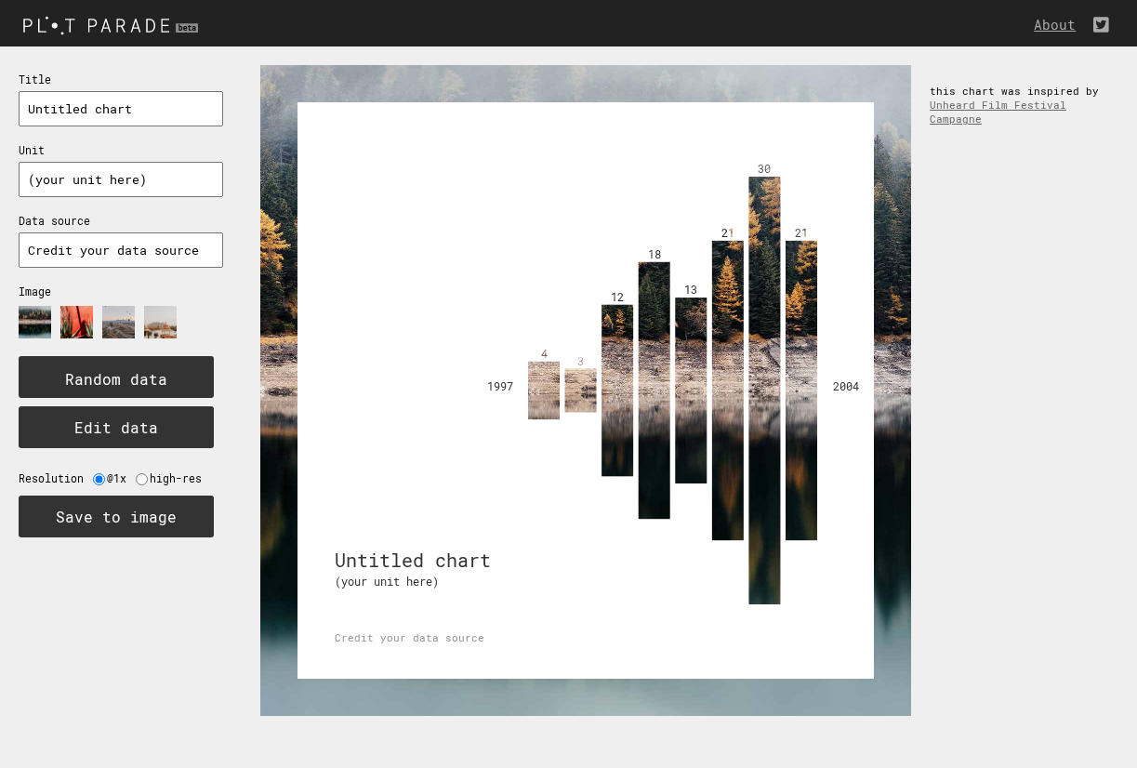
click at [76, 318] on image at bounding box center [76, 322] width 33 height 33
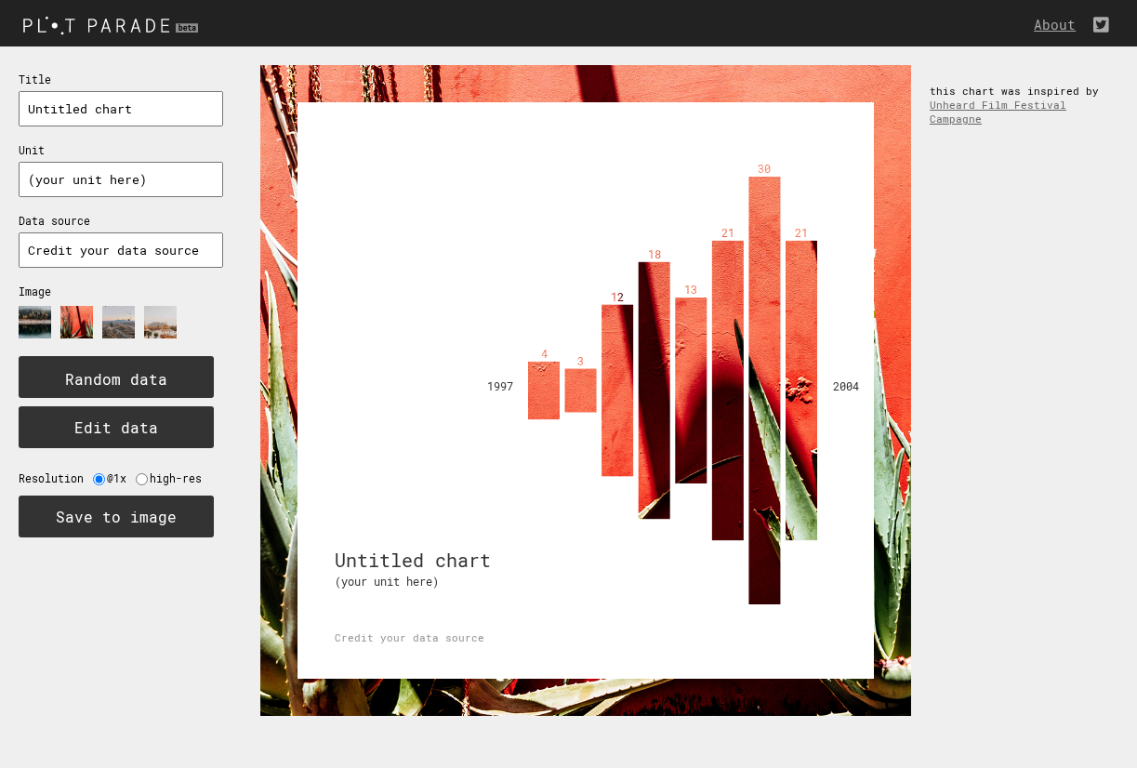
click at [103, 321] on image at bounding box center [118, 322] width 33 height 33
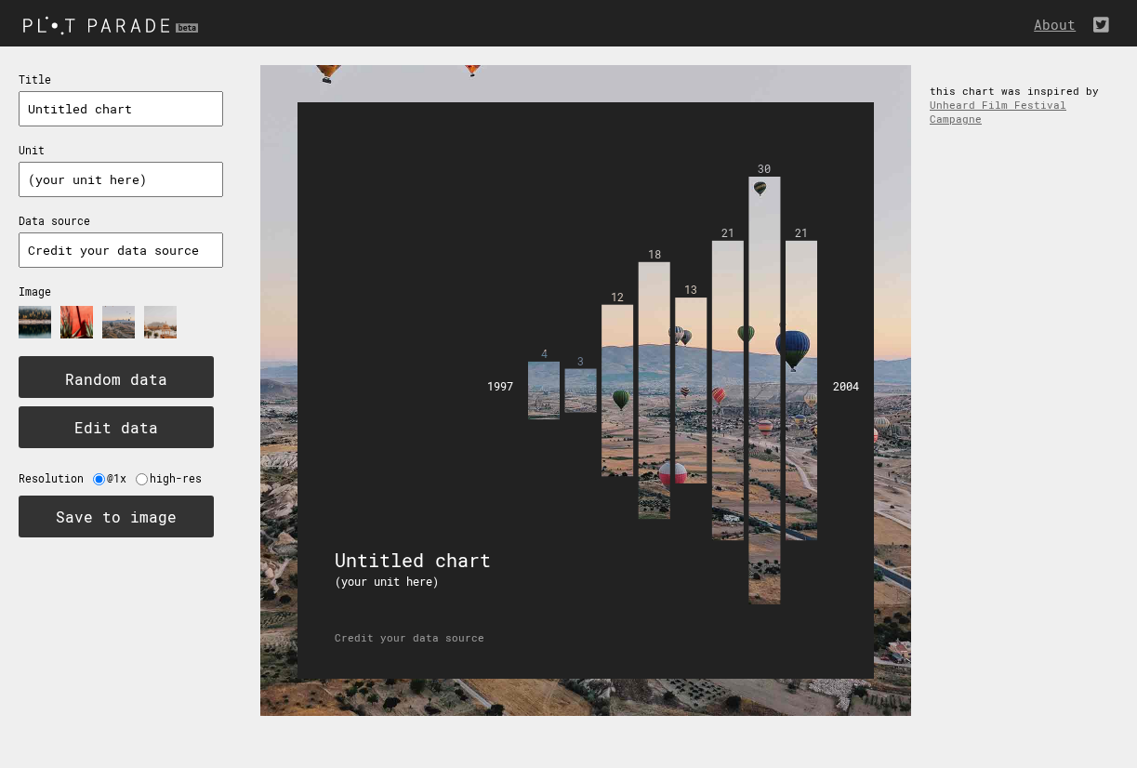
click at [128, 321] on image at bounding box center [118, 322] width 33 height 33
click at [152, 321] on image at bounding box center [160, 322] width 33 height 33
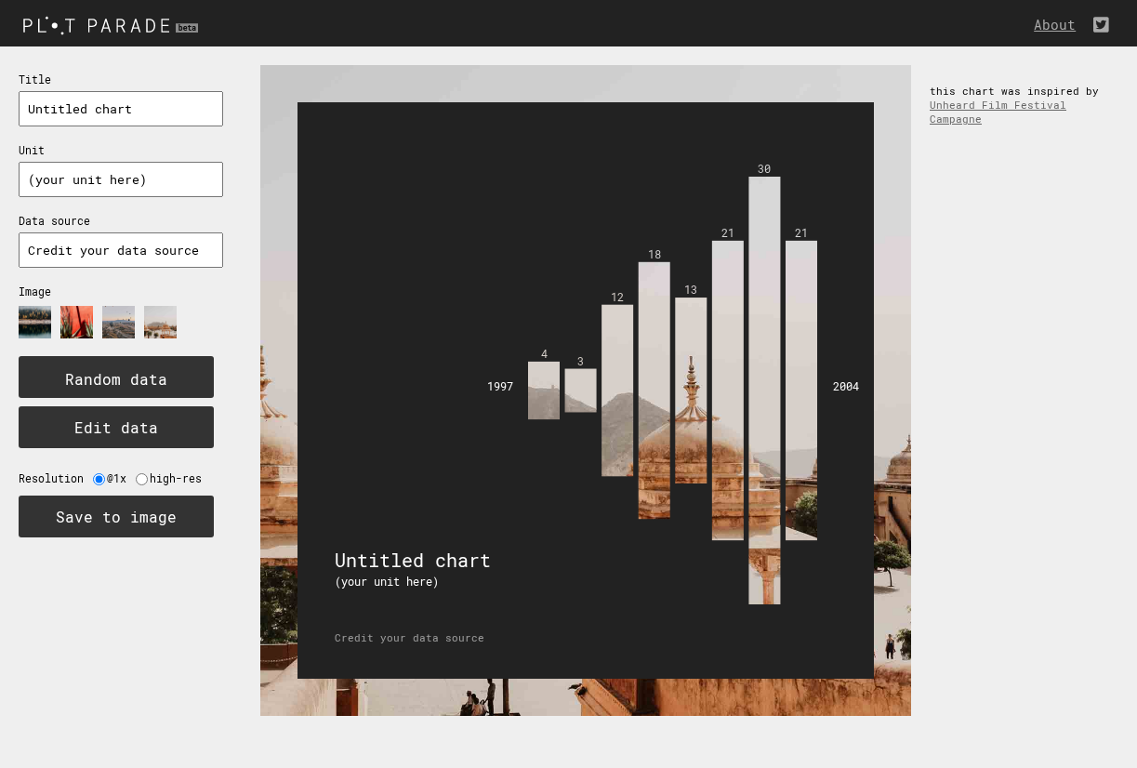
click at [158, 324] on image at bounding box center [160, 322] width 33 height 33
click at [44, 322] on image at bounding box center [35, 322] width 33 height 33
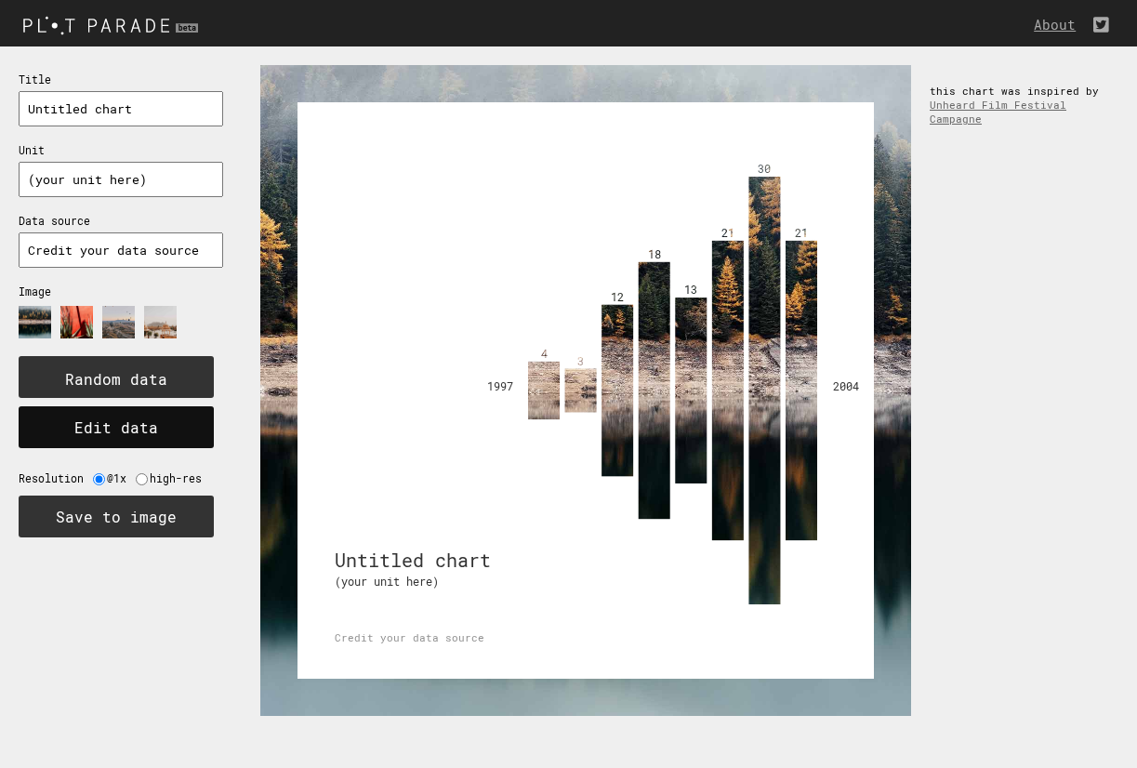
click at [73, 438] on button "Edit data" at bounding box center [116, 427] width 195 height 42
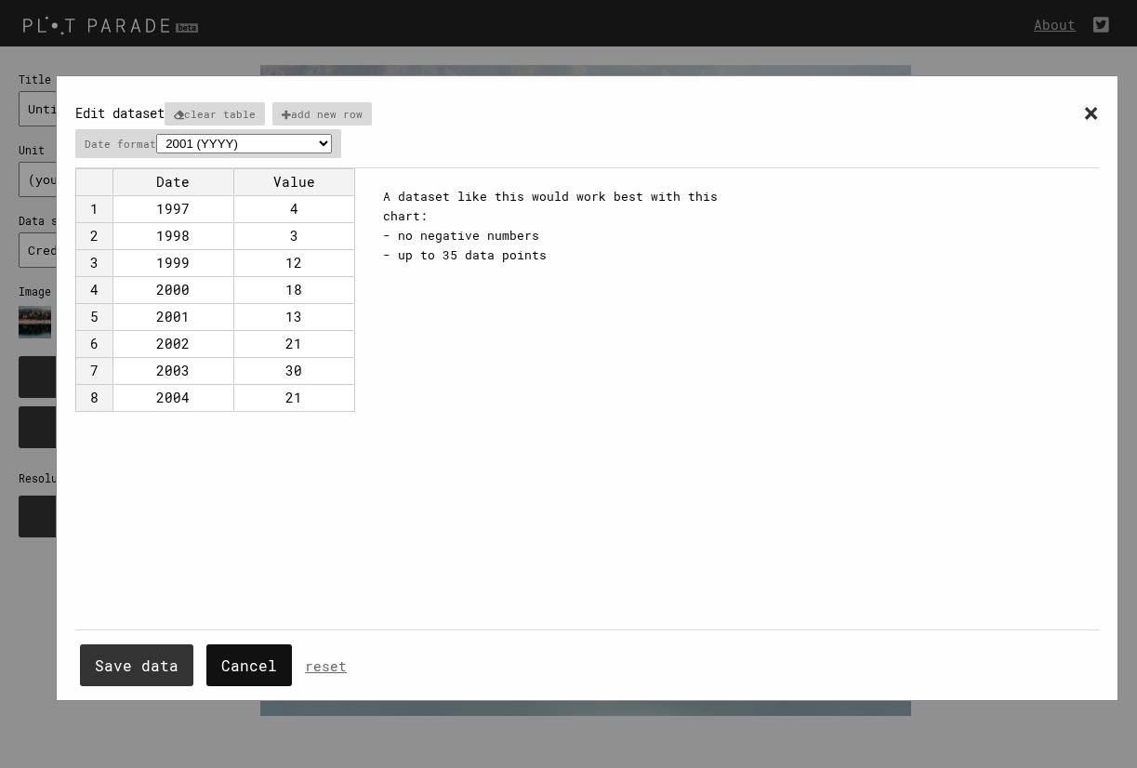
click at [240, 653] on button "Cancel" at bounding box center [249, 665] width 86 height 42
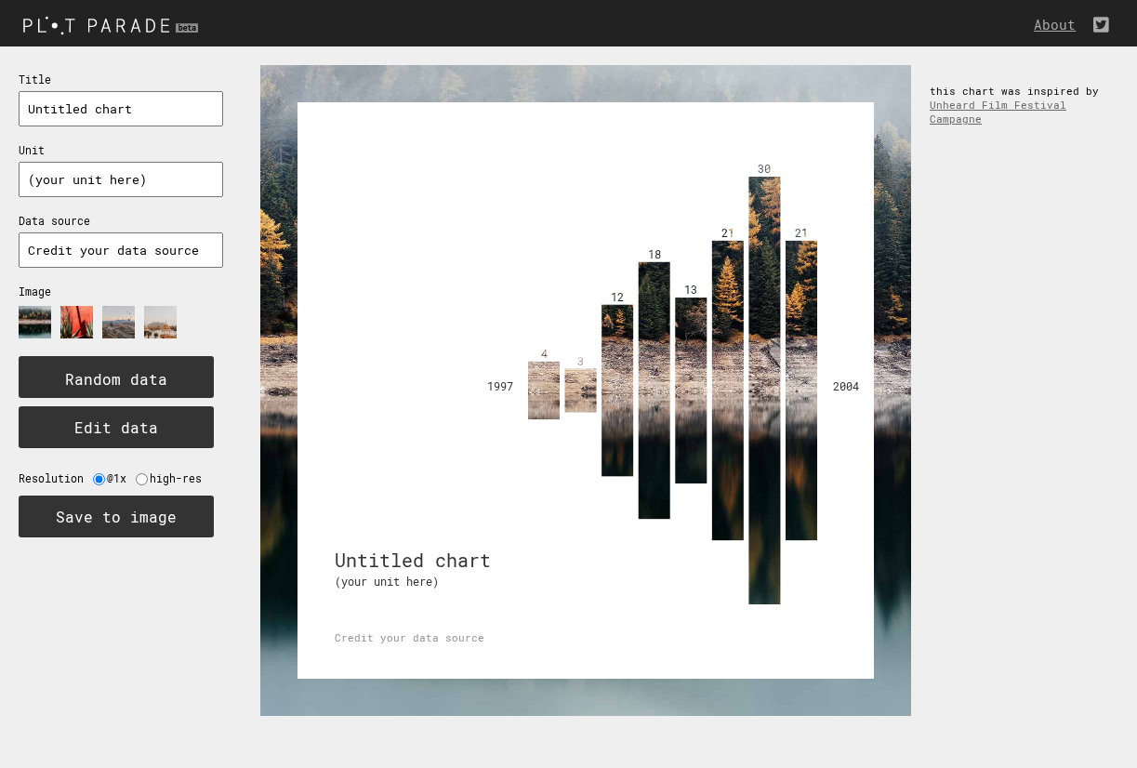
click at [436, 580] on text "(your unit here)" at bounding box center [387, 581] width 104 height 15
click at [155, 369] on text "Random data" at bounding box center [116, 379] width 102 height 20
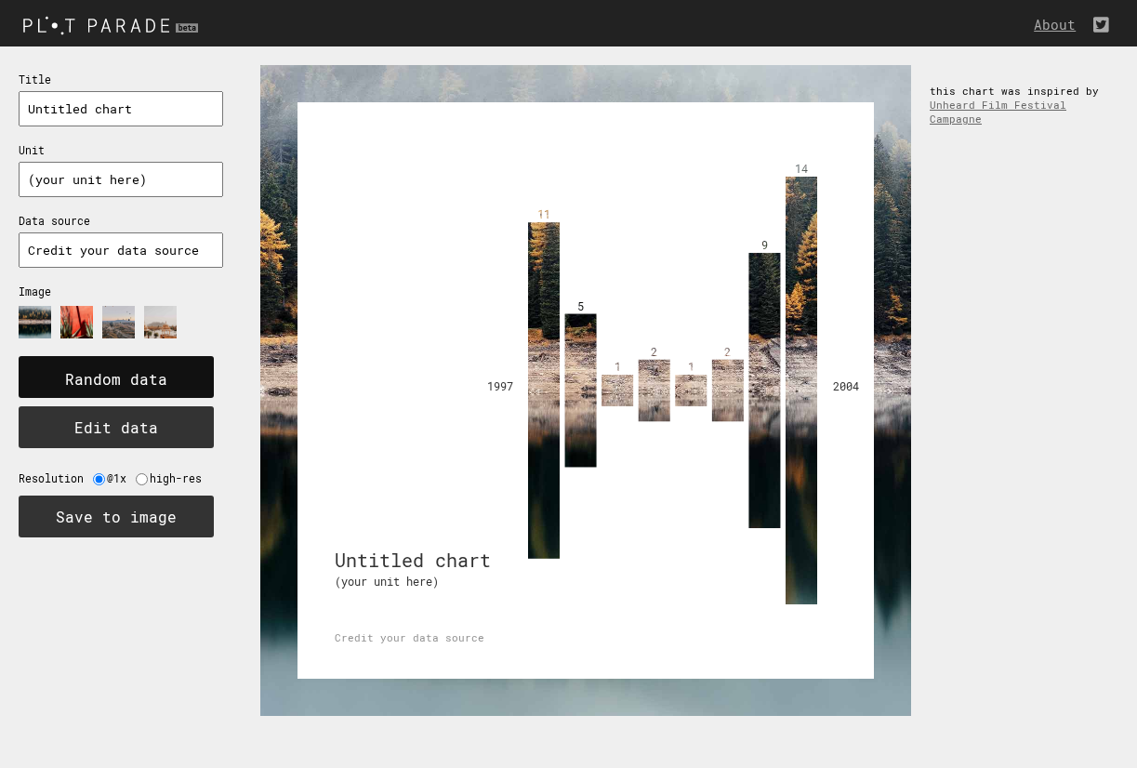
click at [155, 369] on text "Random data" at bounding box center [116, 379] width 102 height 20
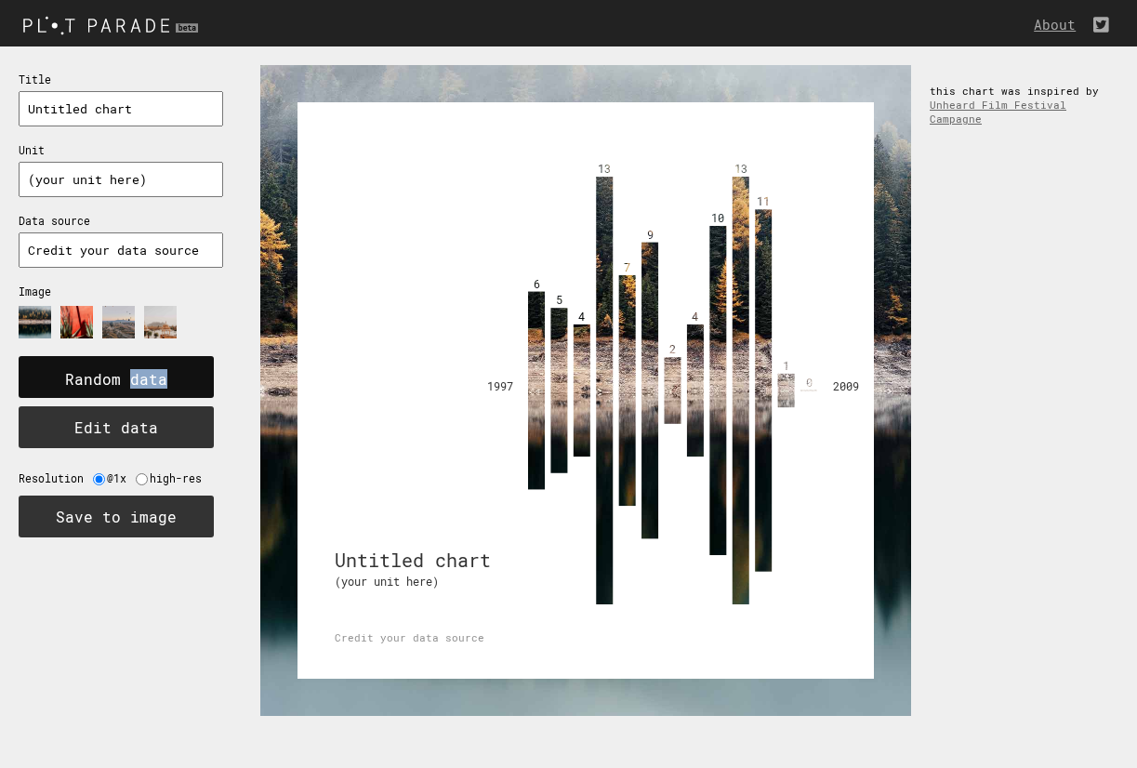
click at [155, 369] on text "Random data" at bounding box center [116, 379] width 102 height 20
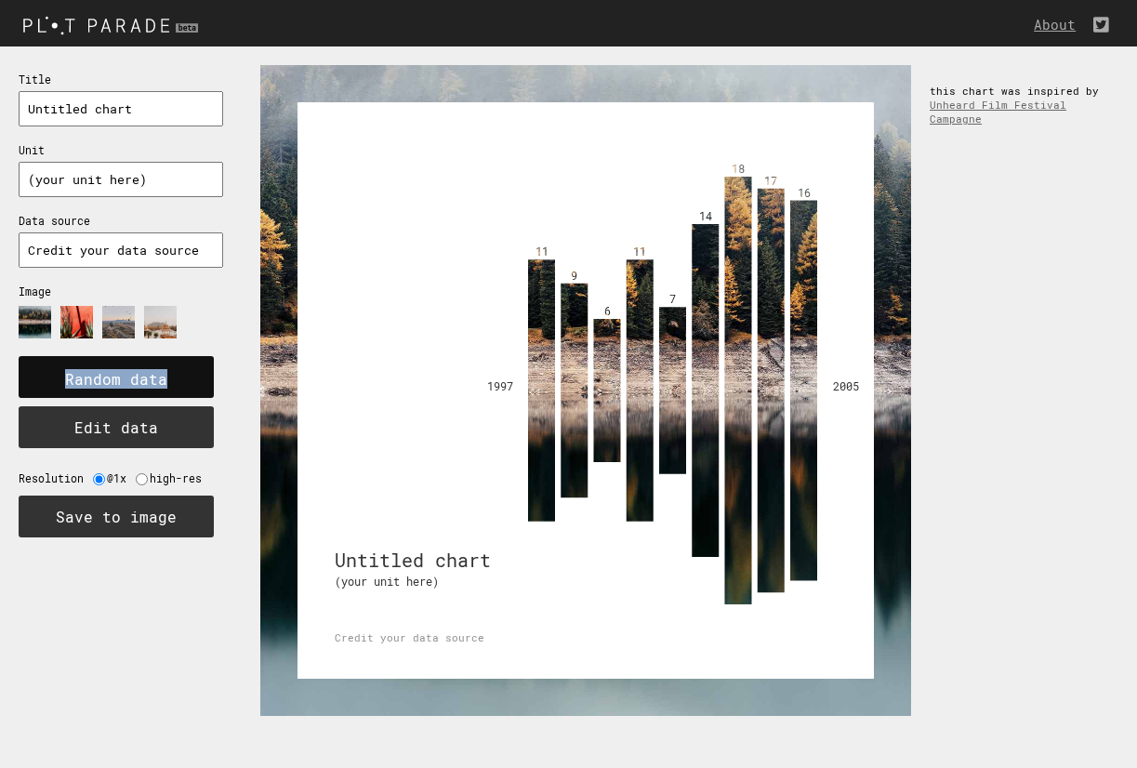
click at [155, 369] on text "Random data" at bounding box center [116, 379] width 102 height 20
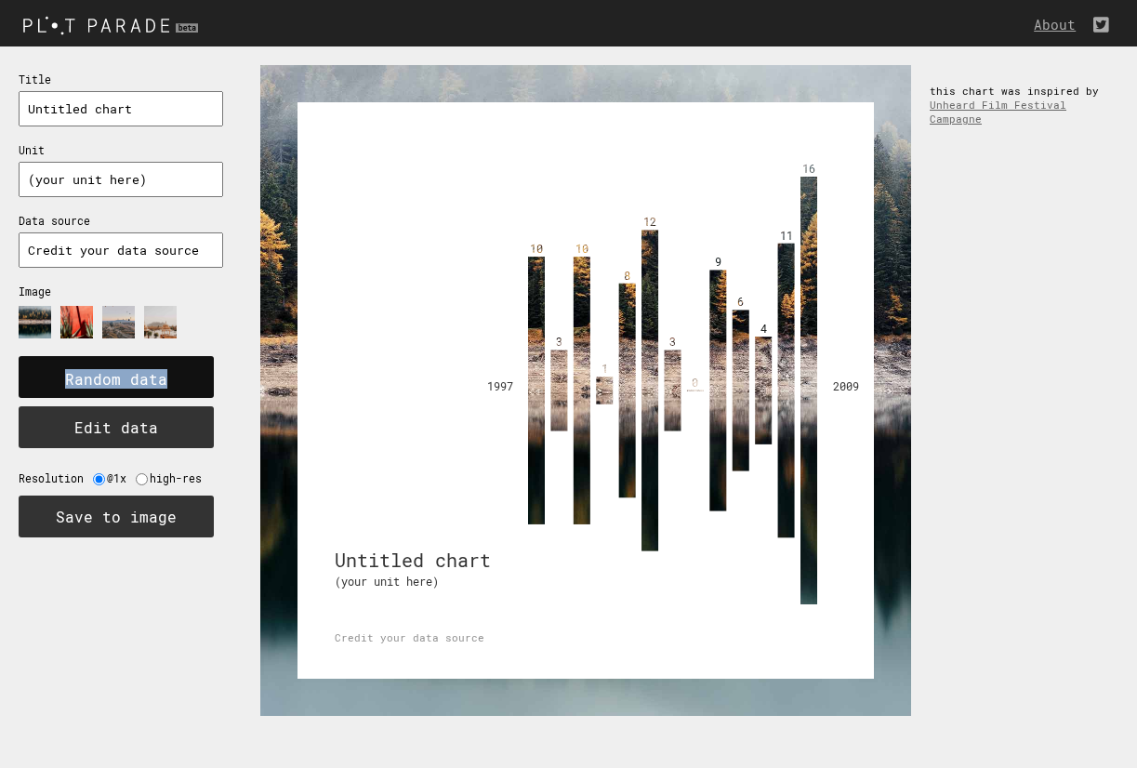
click at [155, 369] on text "Random data" at bounding box center [116, 379] width 102 height 20
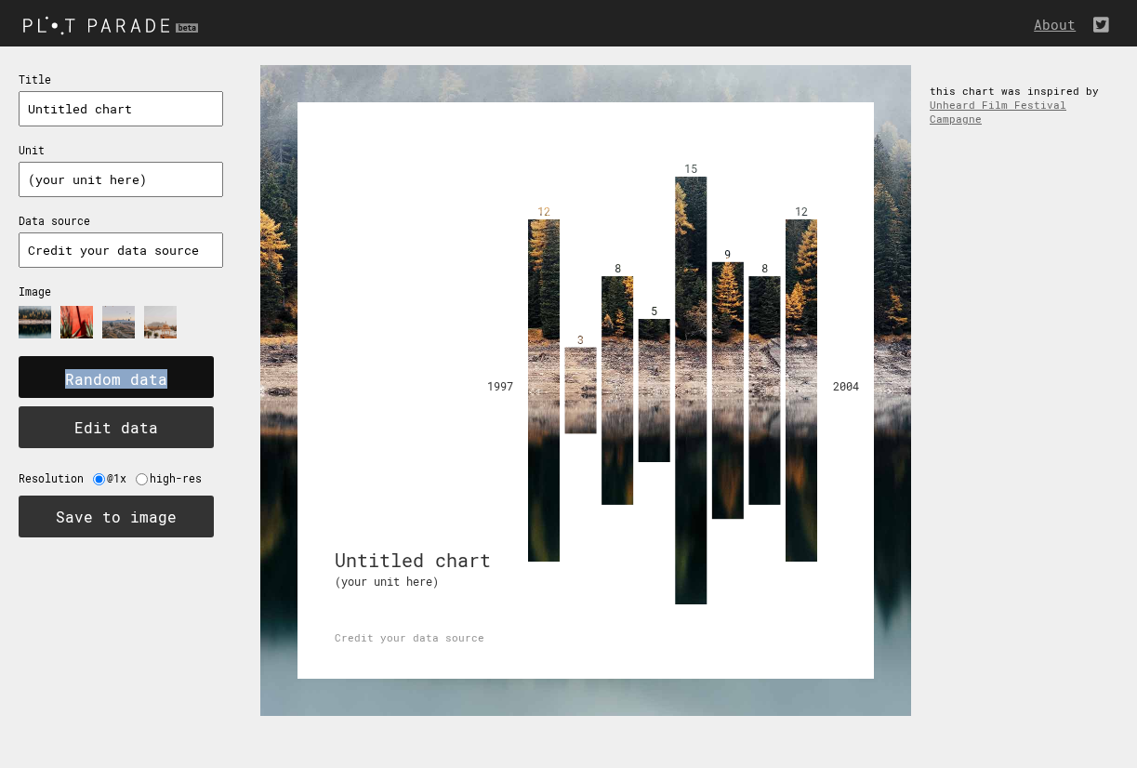
click at [155, 369] on text "Random data" at bounding box center [116, 379] width 102 height 20
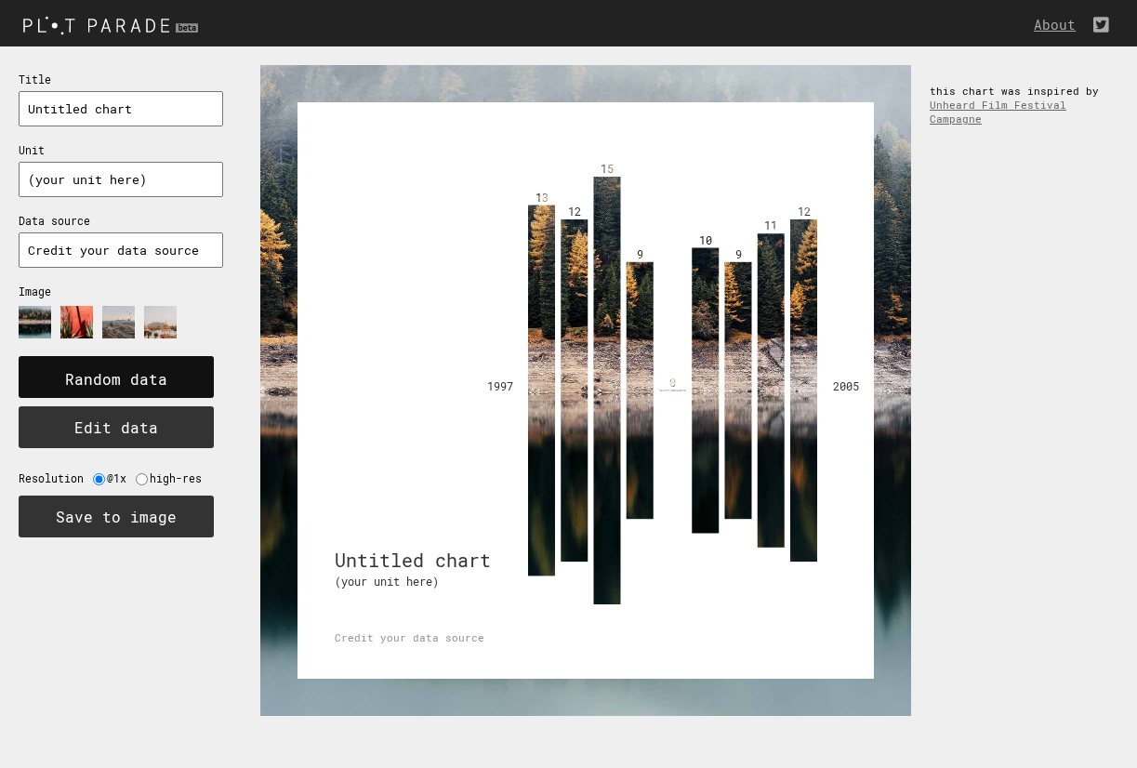
click at [155, 369] on text "Random data" at bounding box center [116, 379] width 102 height 20
